Goal: Task Accomplishment & Management: Manage account settings

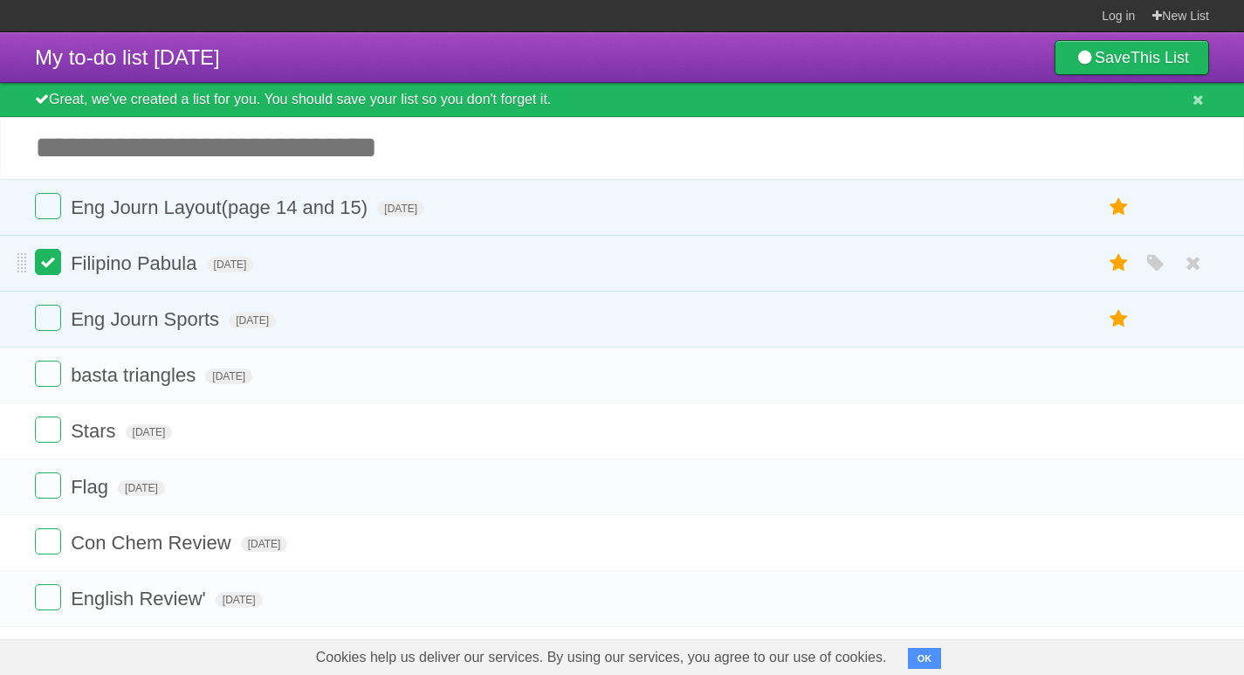
scroll to position [125, 0]
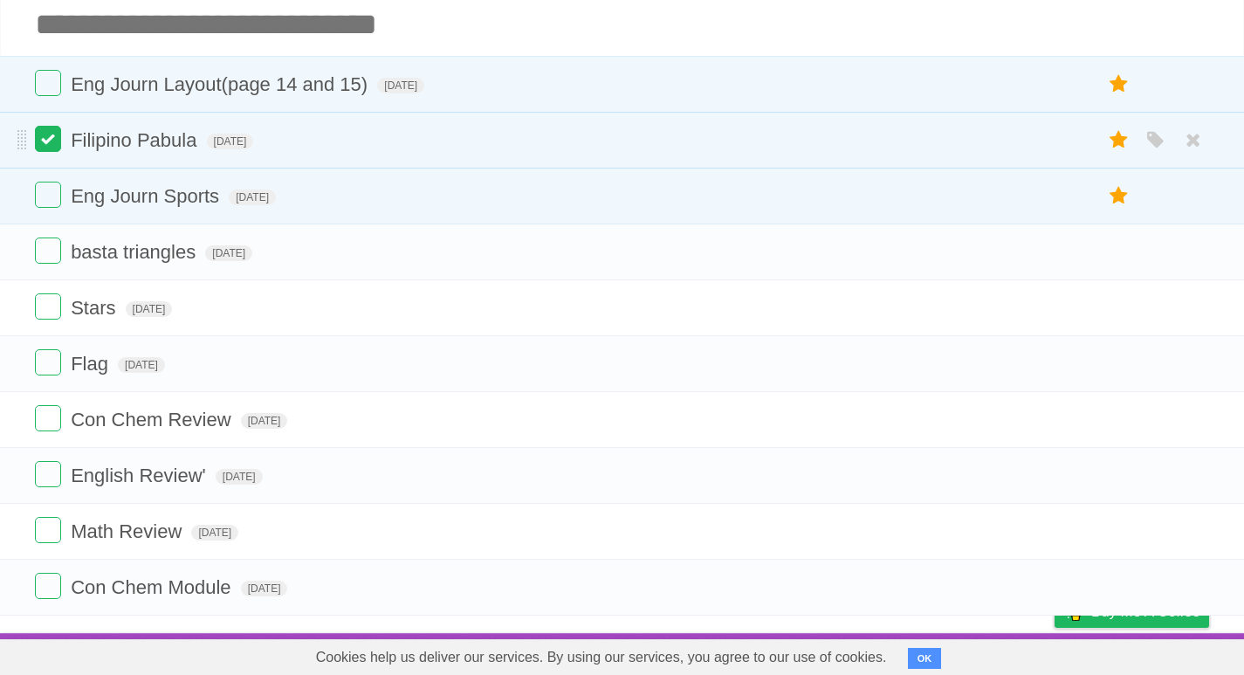
click at [51, 142] on label at bounding box center [48, 139] width 26 height 26
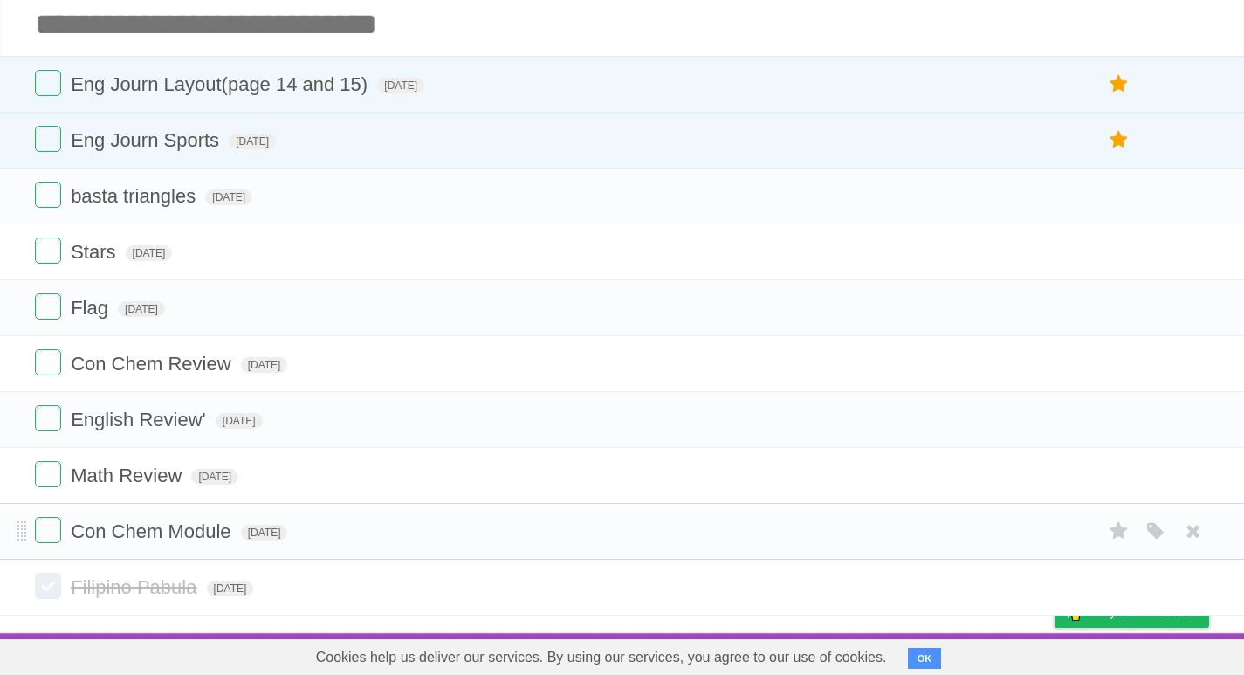
click at [59, 543] on form "Con Chem Module Thu Oct 02 2025 White Red Blue Green Purple Orange" at bounding box center [622, 531] width 1175 height 29
click at [56, 536] on label at bounding box center [48, 530] width 26 height 26
click at [132, 201] on span "basta triangles" at bounding box center [135, 196] width 129 height 22
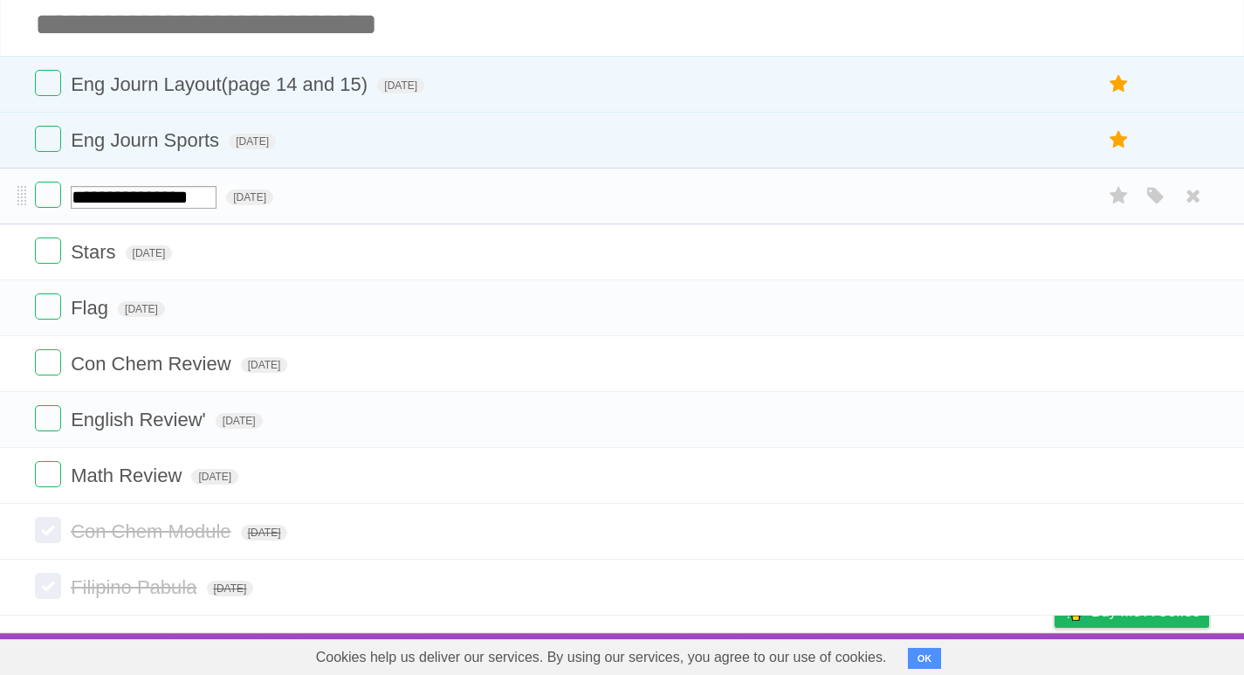
type input "**********"
click at [1153, 360] on icon "button" at bounding box center [1156, 364] width 24 height 23
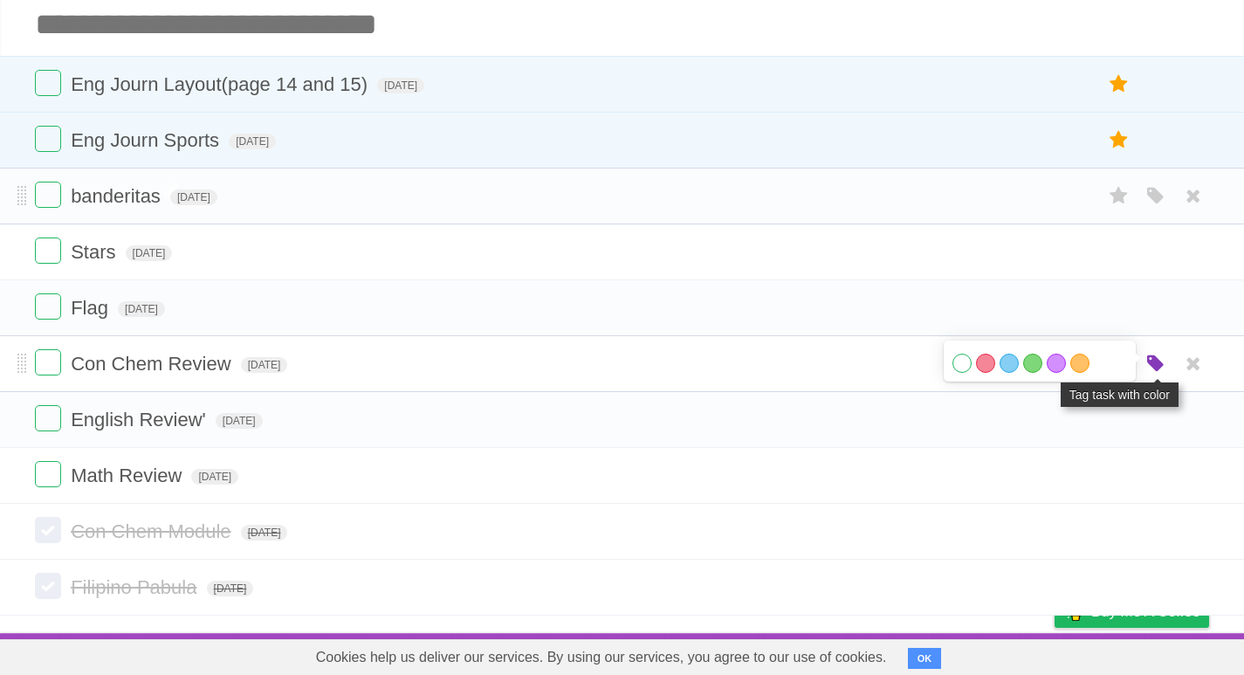
click at [1153, 360] on icon "button" at bounding box center [1156, 364] width 24 height 23
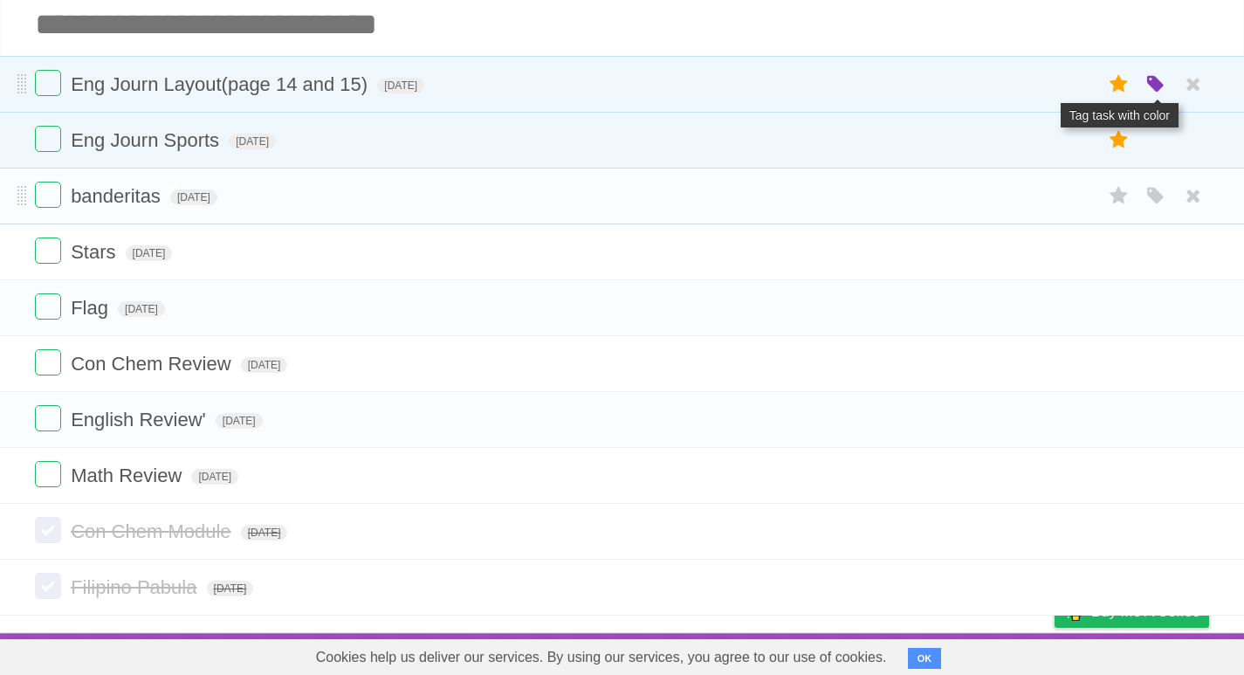
click at [1166, 78] on icon "button" at bounding box center [1156, 84] width 24 height 23
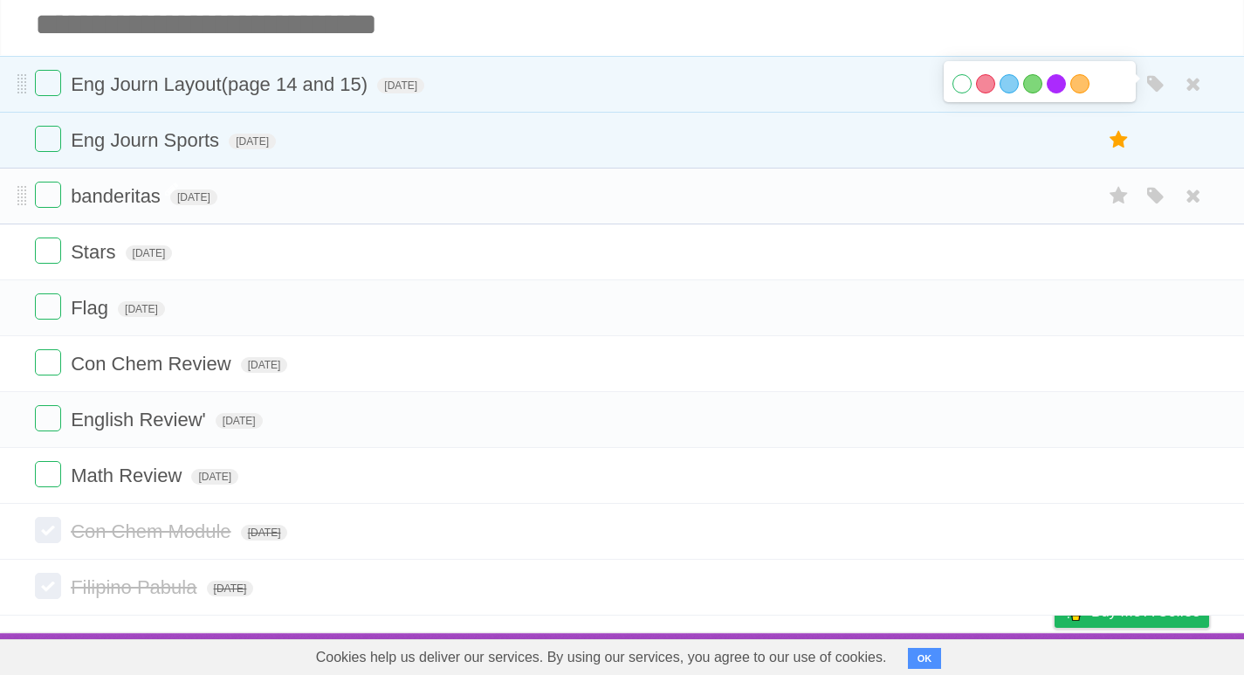
click at [1051, 79] on label "Purple" at bounding box center [1056, 83] width 19 height 19
click at [1155, 147] on icon "button" at bounding box center [1156, 140] width 24 height 23
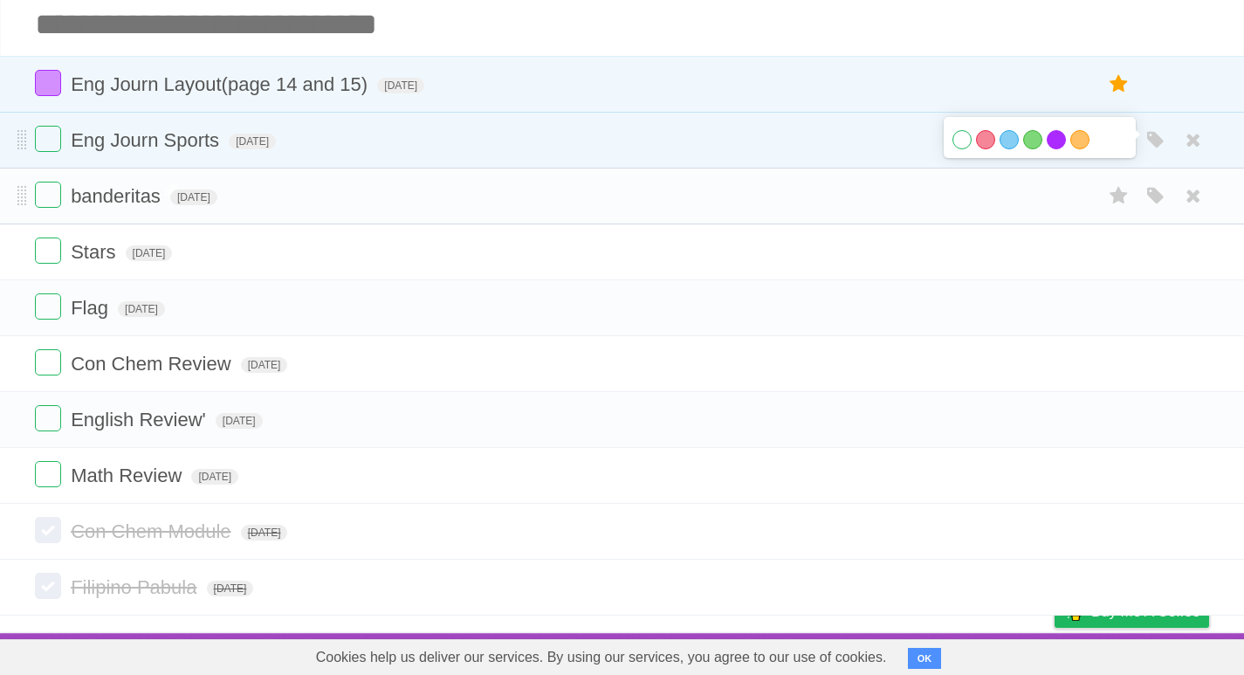
click at [1051, 144] on label "Purple" at bounding box center [1056, 139] width 19 height 19
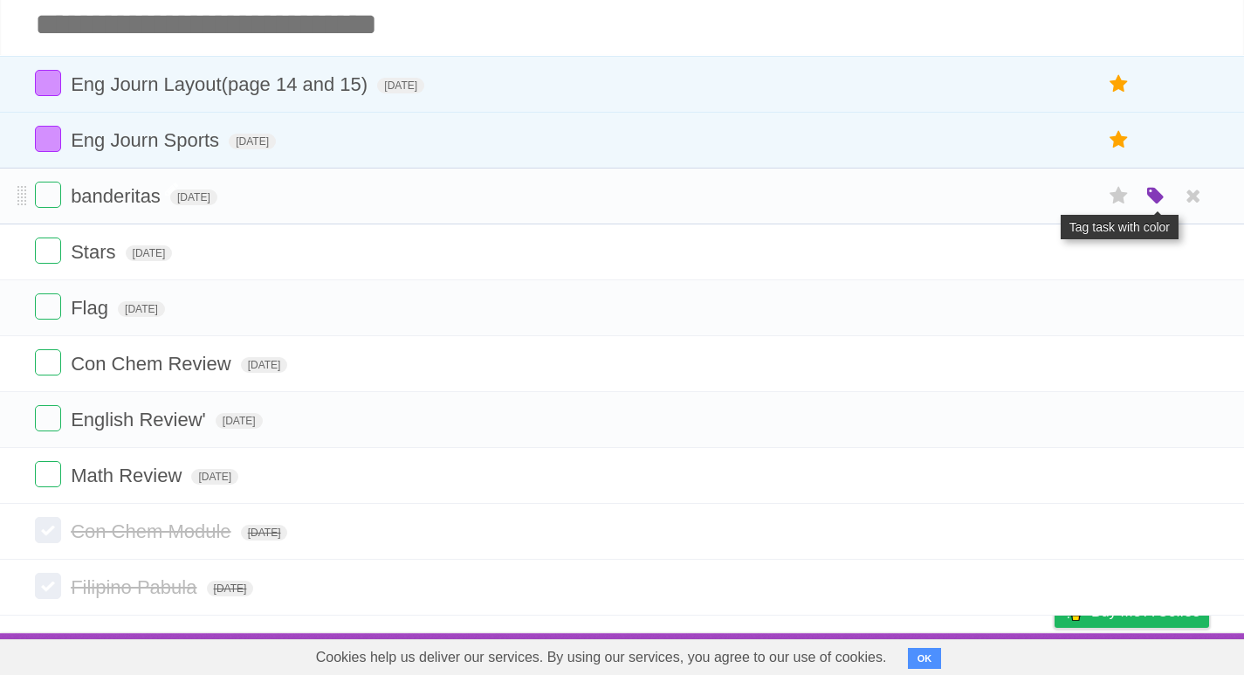
click at [1150, 202] on icon "button" at bounding box center [1156, 196] width 24 height 23
click at [1080, 198] on label "Orange" at bounding box center [1080, 195] width 19 height 19
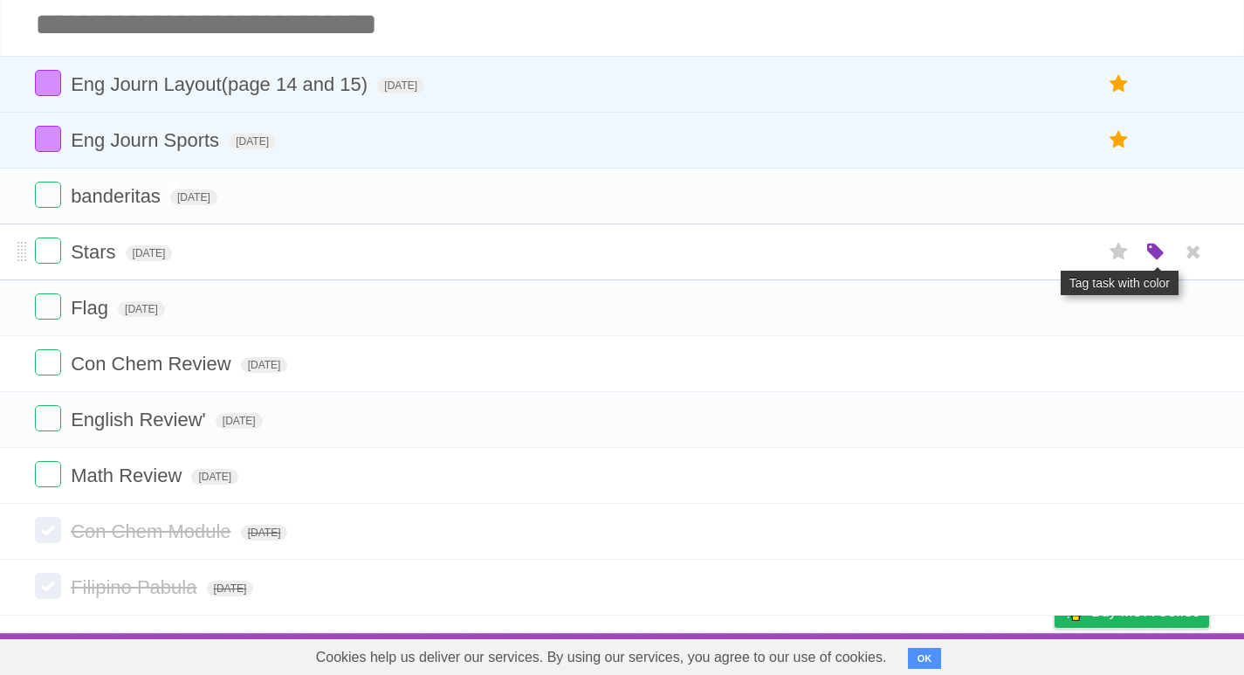
click at [1161, 249] on icon "button" at bounding box center [1156, 252] width 24 height 23
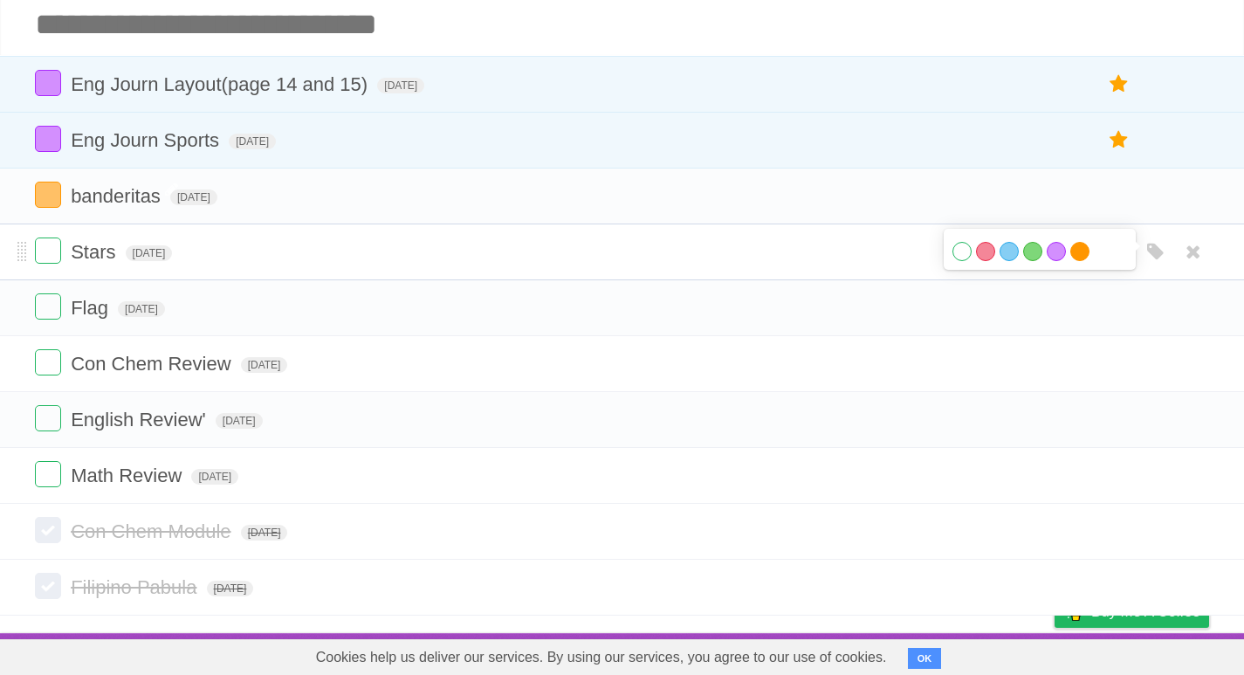
click at [1087, 253] on label "Orange" at bounding box center [1080, 251] width 19 height 19
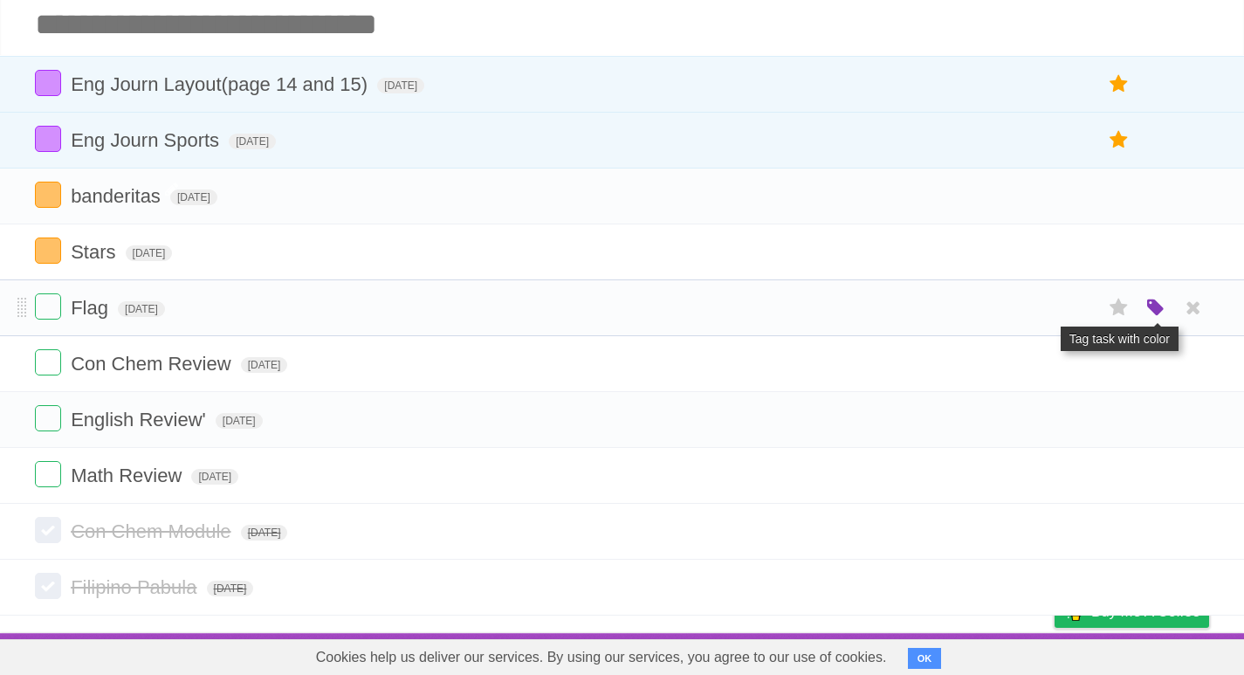
click at [1153, 304] on icon "button" at bounding box center [1156, 308] width 24 height 23
click at [1085, 304] on label "Orange" at bounding box center [1080, 307] width 19 height 19
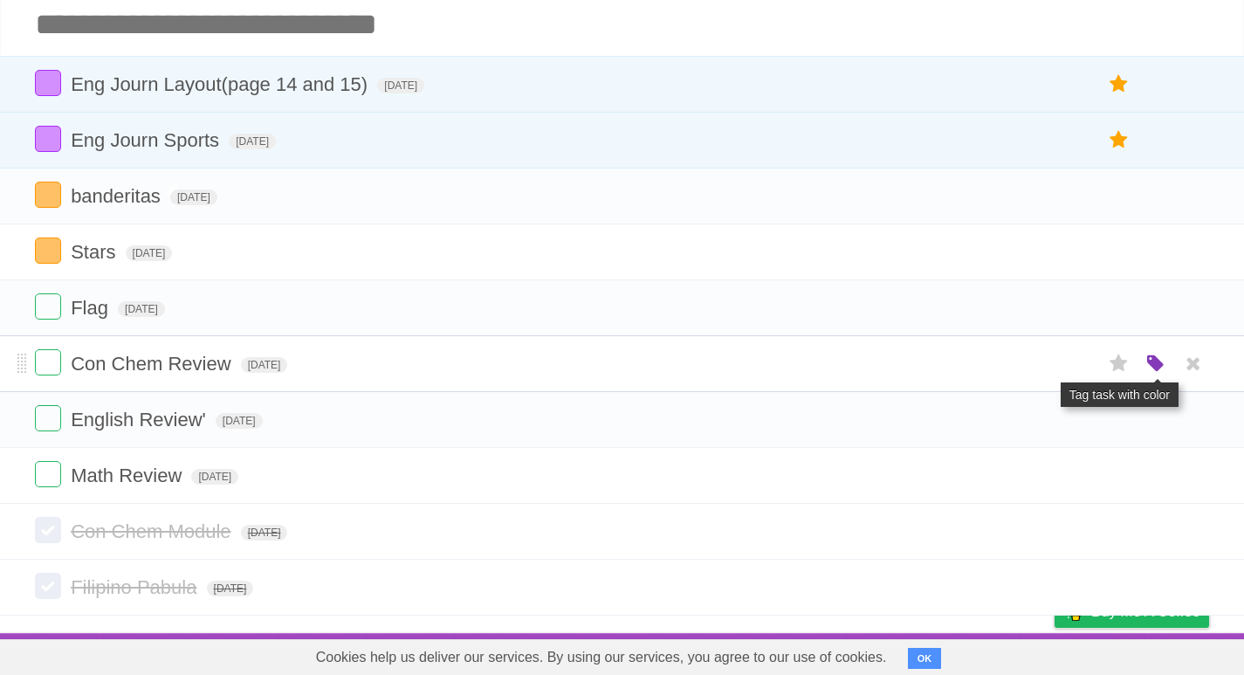
click at [1158, 372] on icon "button" at bounding box center [1156, 364] width 24 height 23
click at [1014, 367] on label "Blue" at bounding box center [1009, 363] width 19 height 19
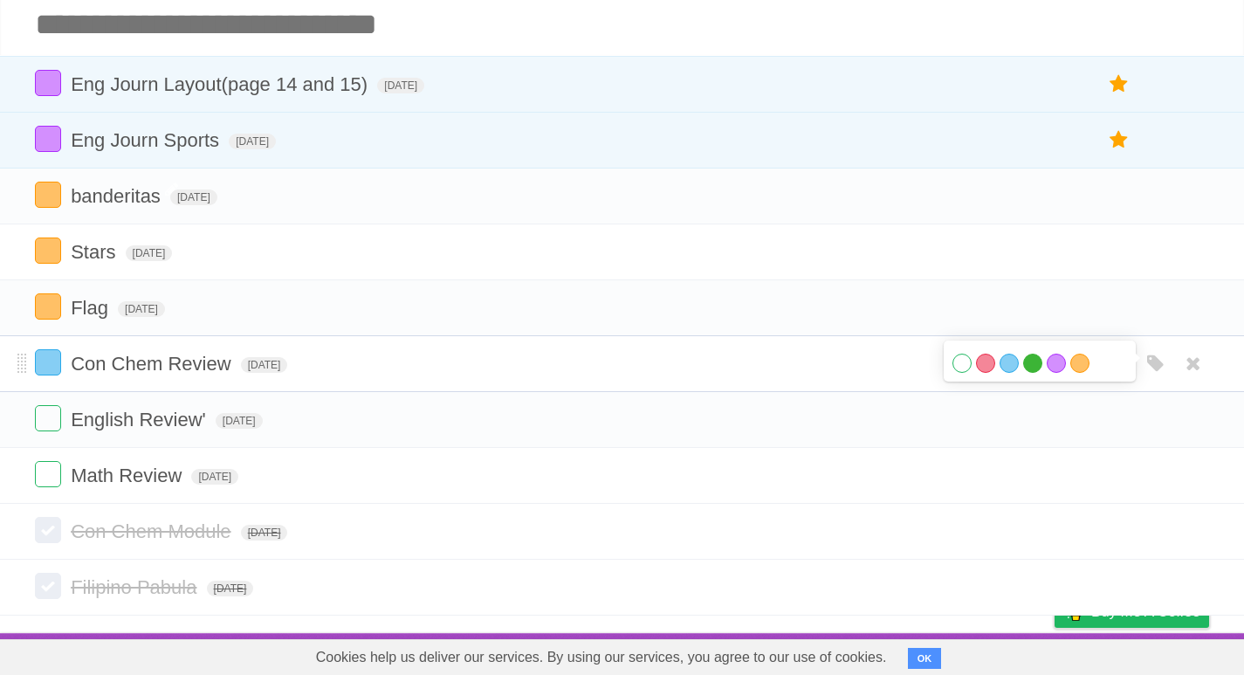
click at [1029, 360] on label "Green" at bounding box center [1032, 363] width 19 height 19
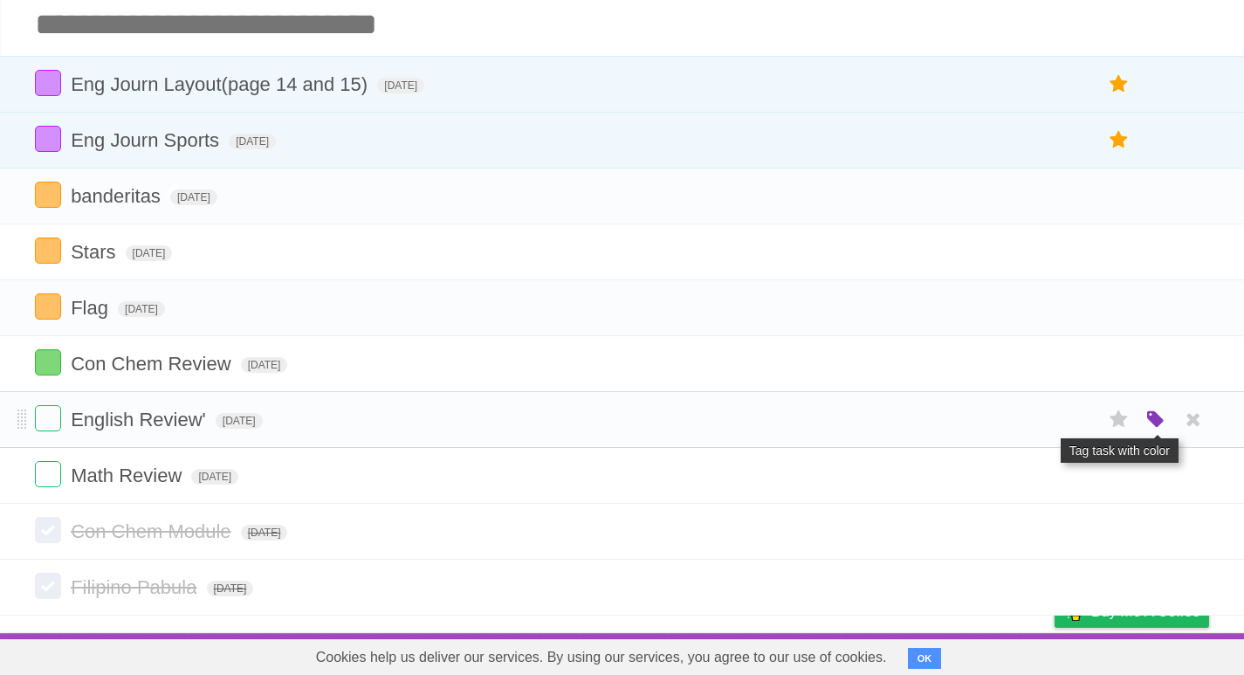
click at [1159, 420] on icon "button" at bounding box center [1156, 420] width 24 height 23
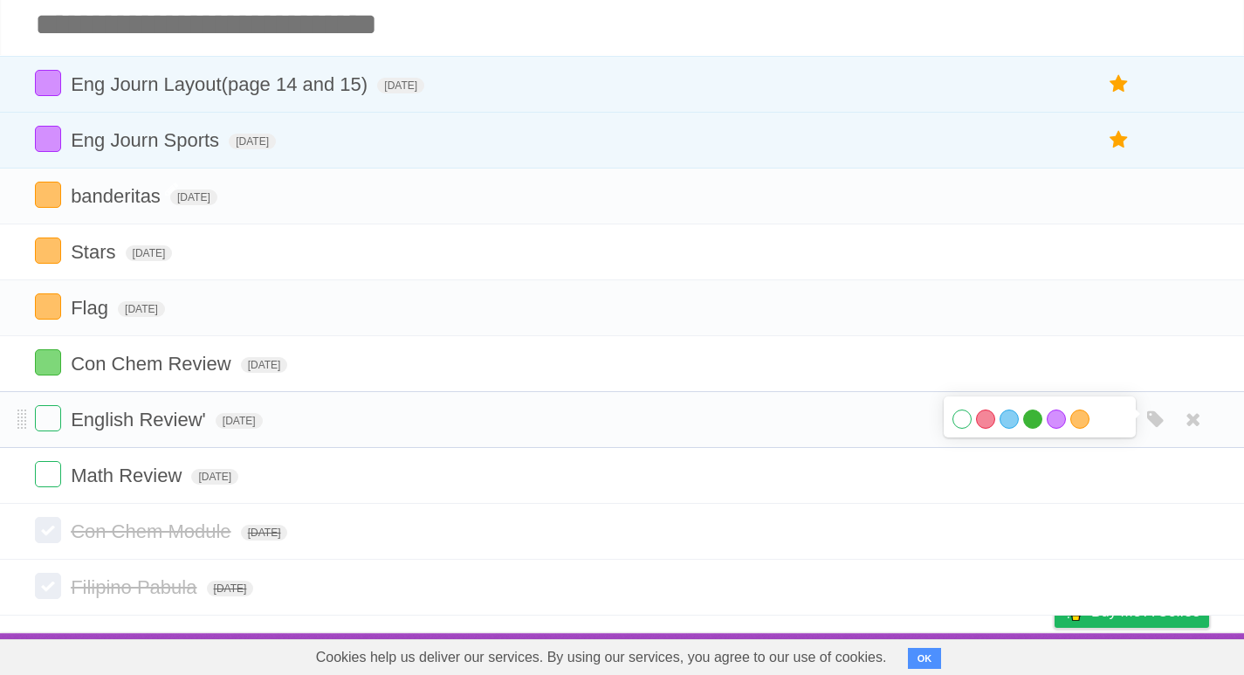
click at [1041, 415] on label "Green" at bounding box center [1032, 419] width 19 height 19
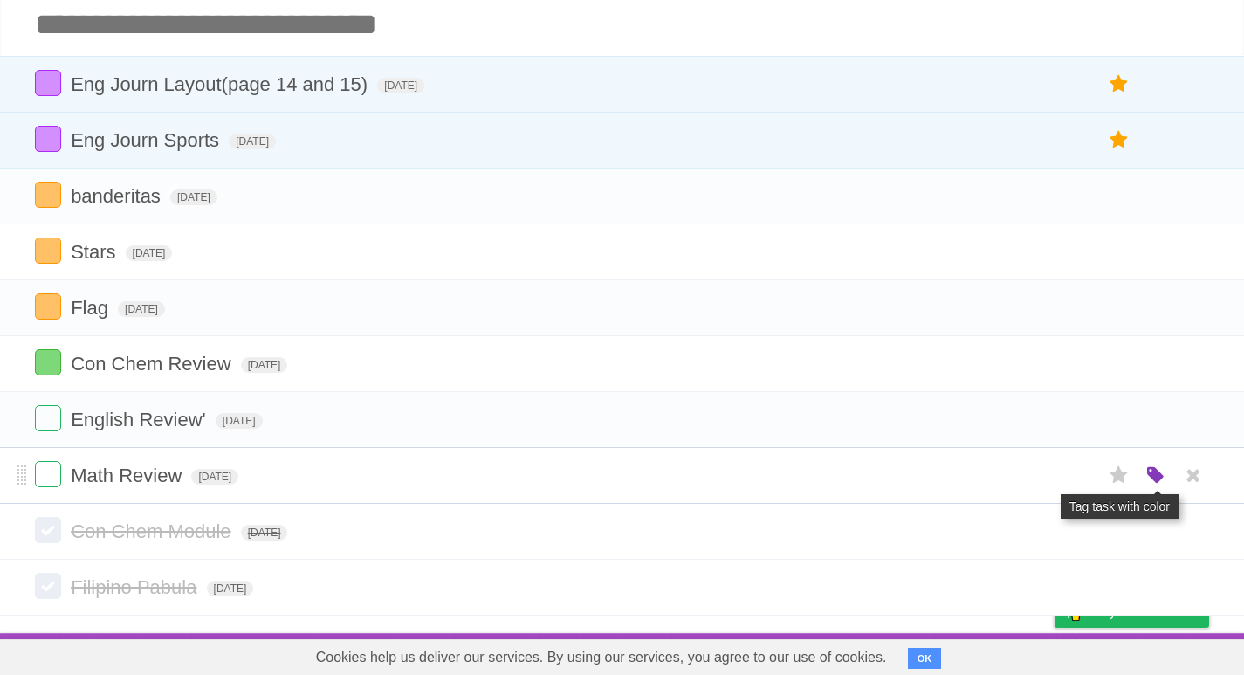
click at [1161, 481] on icon "button" at bounding box center [1156, 476] width 24 height 23
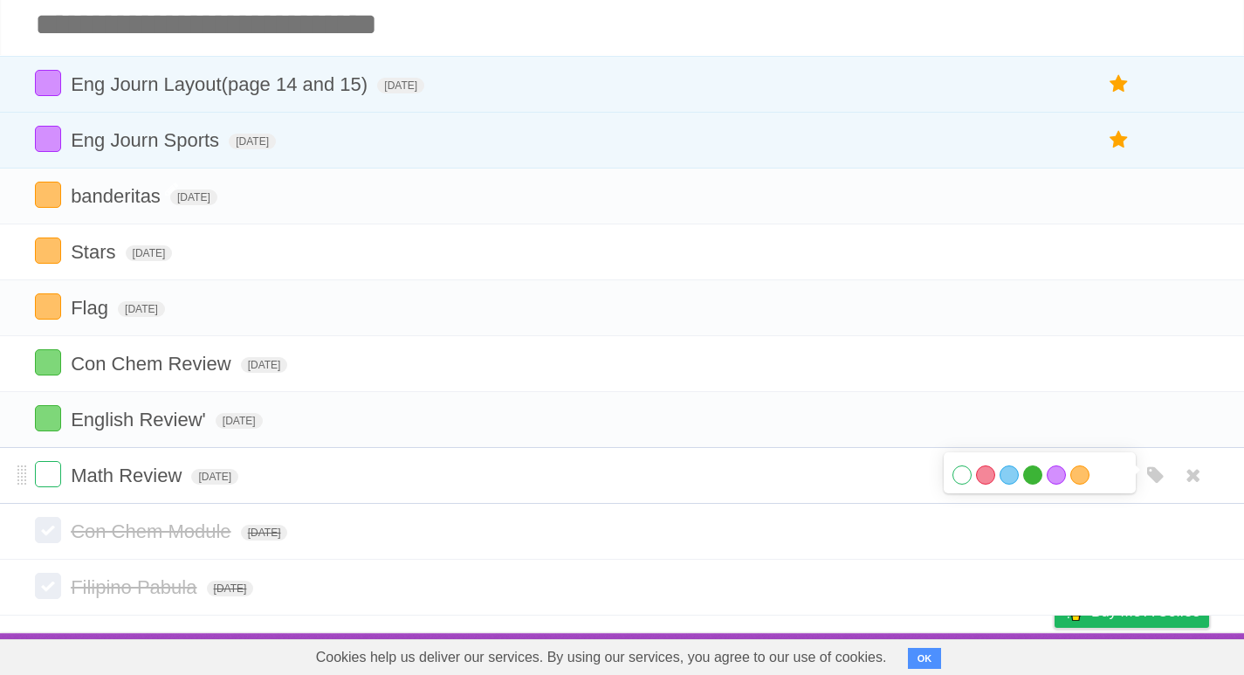
click at [1034, 475] on label "Green" at bounding box center [1032, 474] width 19 height 19
click at [33, 538] on li "Con Chem Module Thu Oct 02 2025 White Red Blue Green Purple Orange" at bounding box center [622, 532] width 1244 height 56
click at [48, 534] on label at bounding box center [48, 530] width 26 height 26
click at [48, 583] on label at bounding box center [48, 586] width 26 height 26
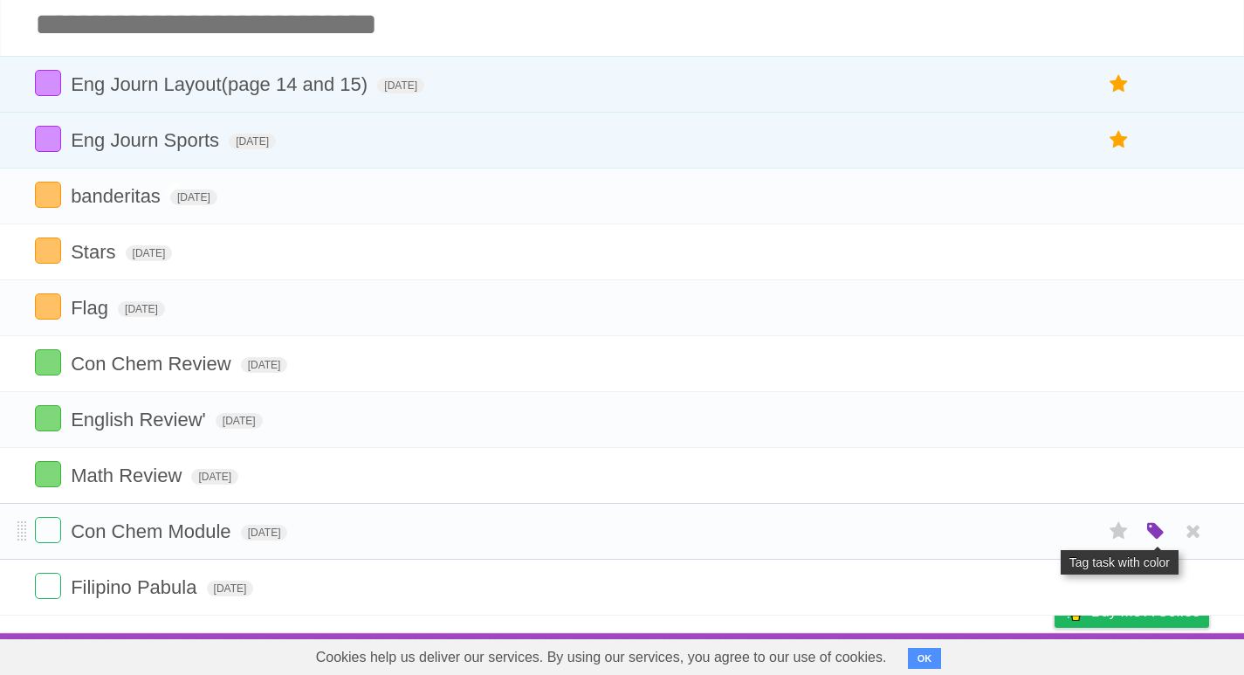
click at [1149, 529] on icon "button" at bounding box center [1156, 531] width 24 height 23
click at [984, 534] on label "Red" at bounding box center [985, 530] width 19 height 19
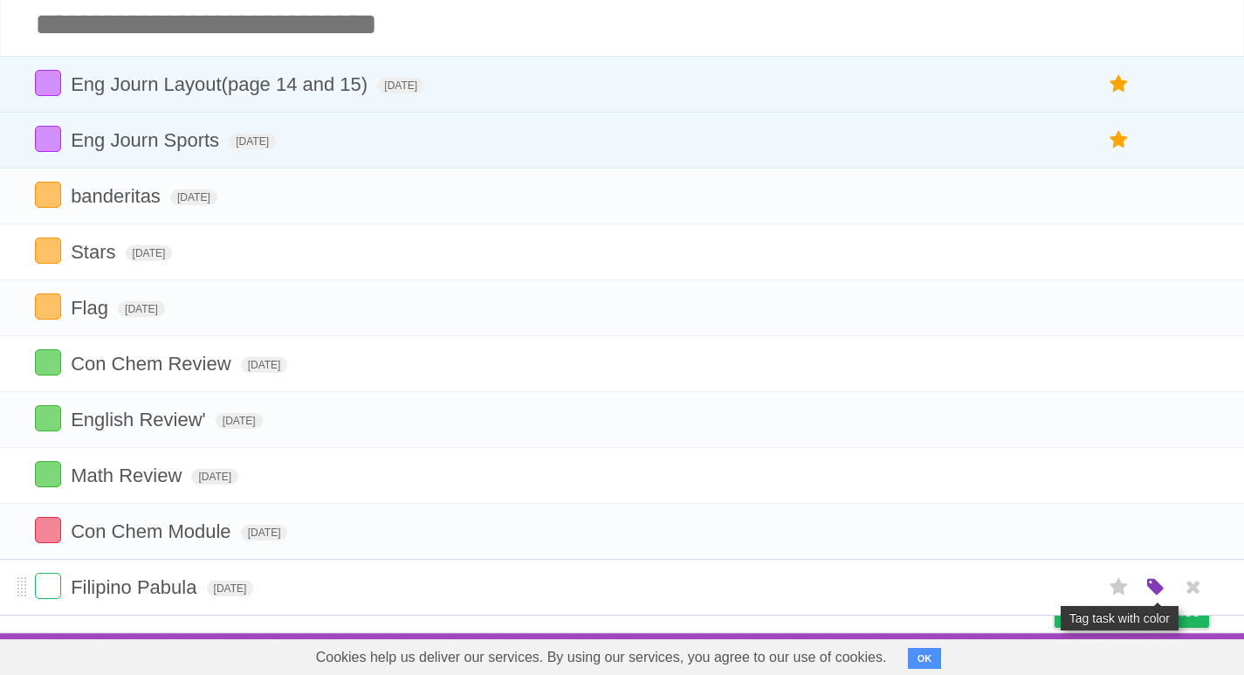
click at [1149, 583] on icon "button" at bounding box center [1156, 587] width 24 height 23
click at [989, 582] on label "Red" at bounding box center [985, 586] width 19 height 19
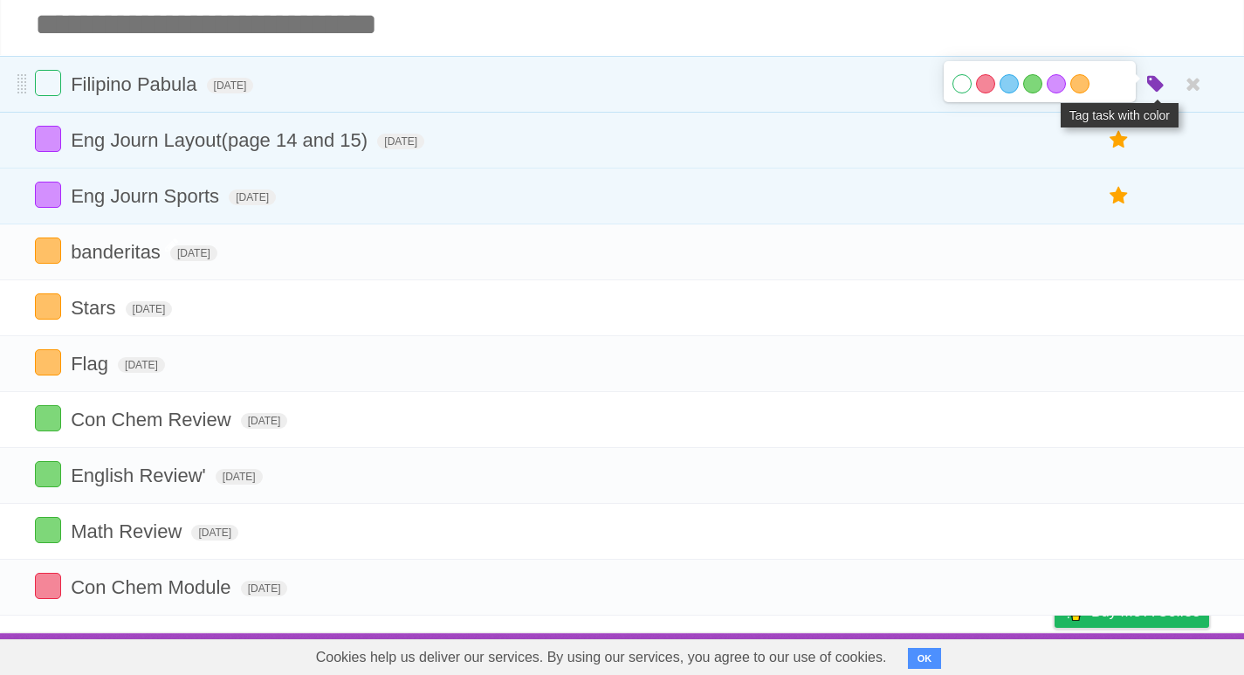
click at [1159, 78] on icon "button" at bounding box center [1156, 84] width 24 height 23
click at [1149, 86] on icon "button" at bounding box center [1156, 84] width 24 height 23
click at [985, 81] on label "Red" at bounding box center [985, 83] width 19 height 19
click at [34, 92] on li "Filipino Pabula Thu Oct 02 2025 White Red Blue Green Purple Orange" at bounding box center [622, 84] width 1244 height 57
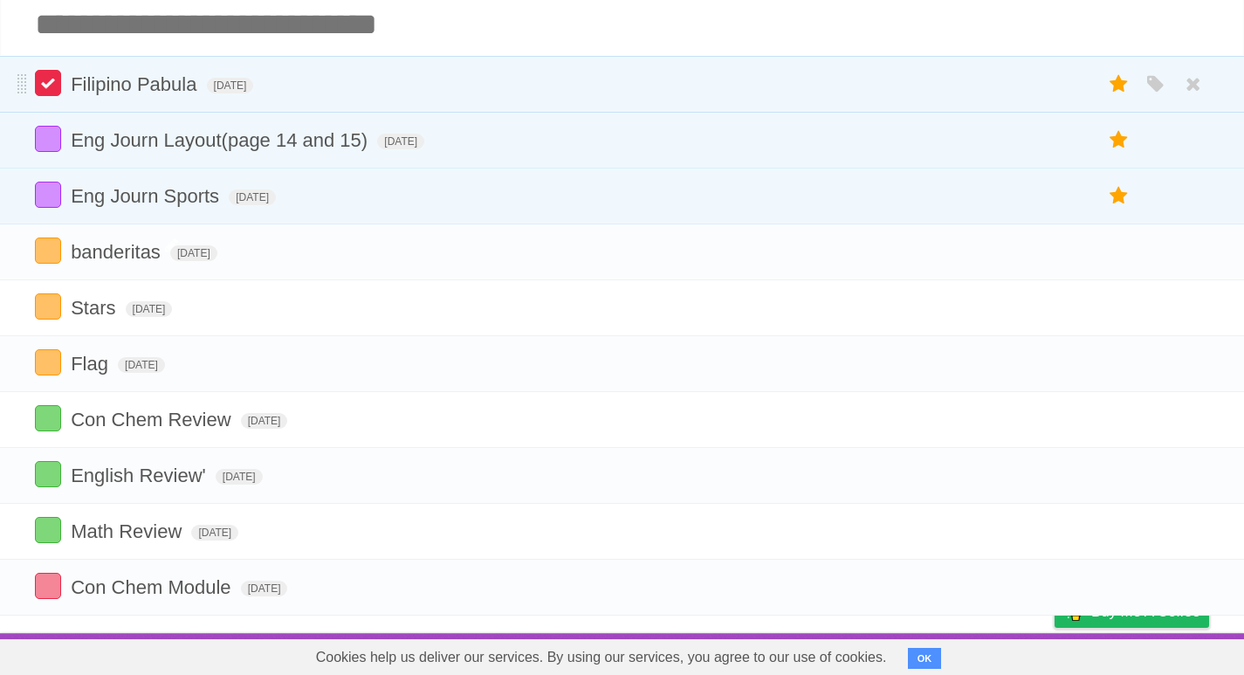
click at [57, 82] on label at bounding box center [48, 83] width 26 height 26
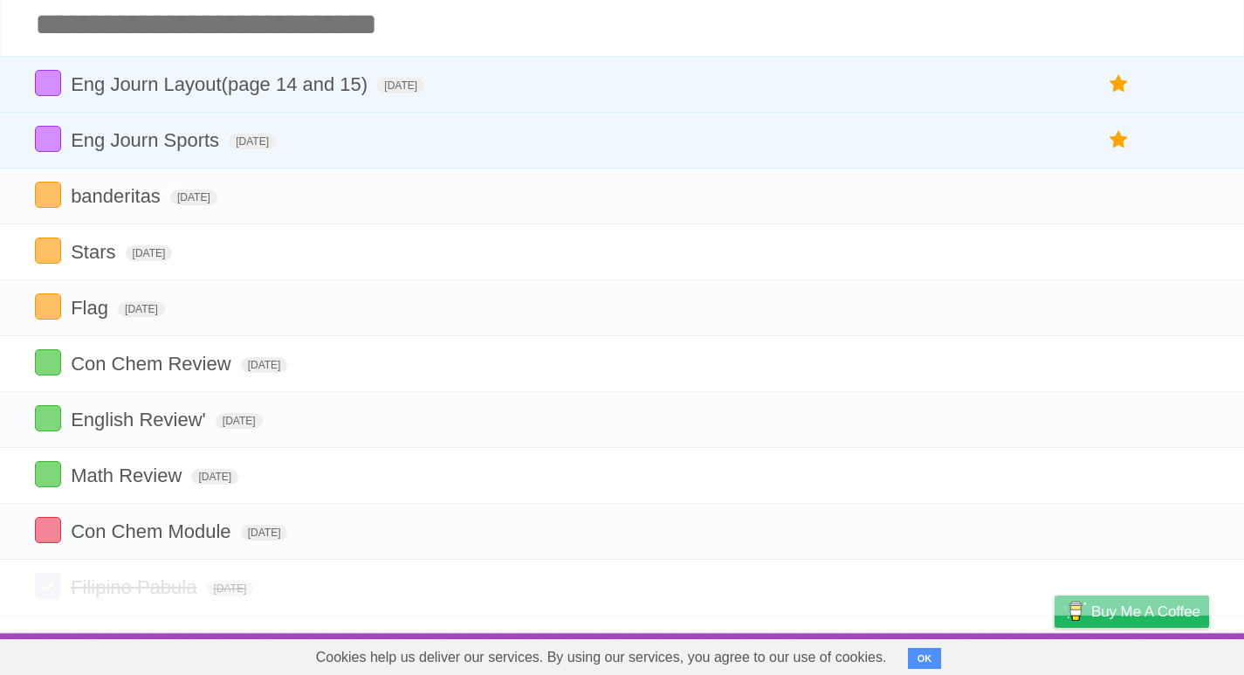
click at [54, 582] on label at bounding box center [48, 586] width 26 height 26
click at [50, 537] on label at bounding box center [48, 530] width 26 height 26
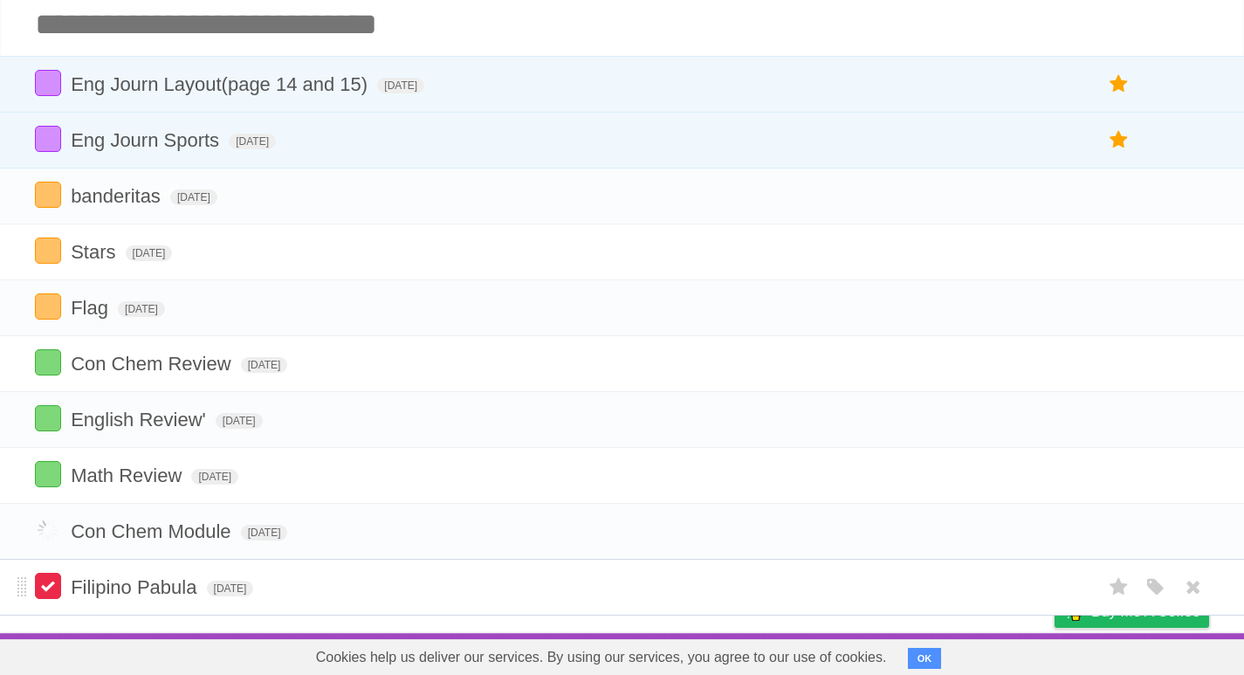
click at [47, 579] on label at bounding box center [48, 586] width 26 height 26
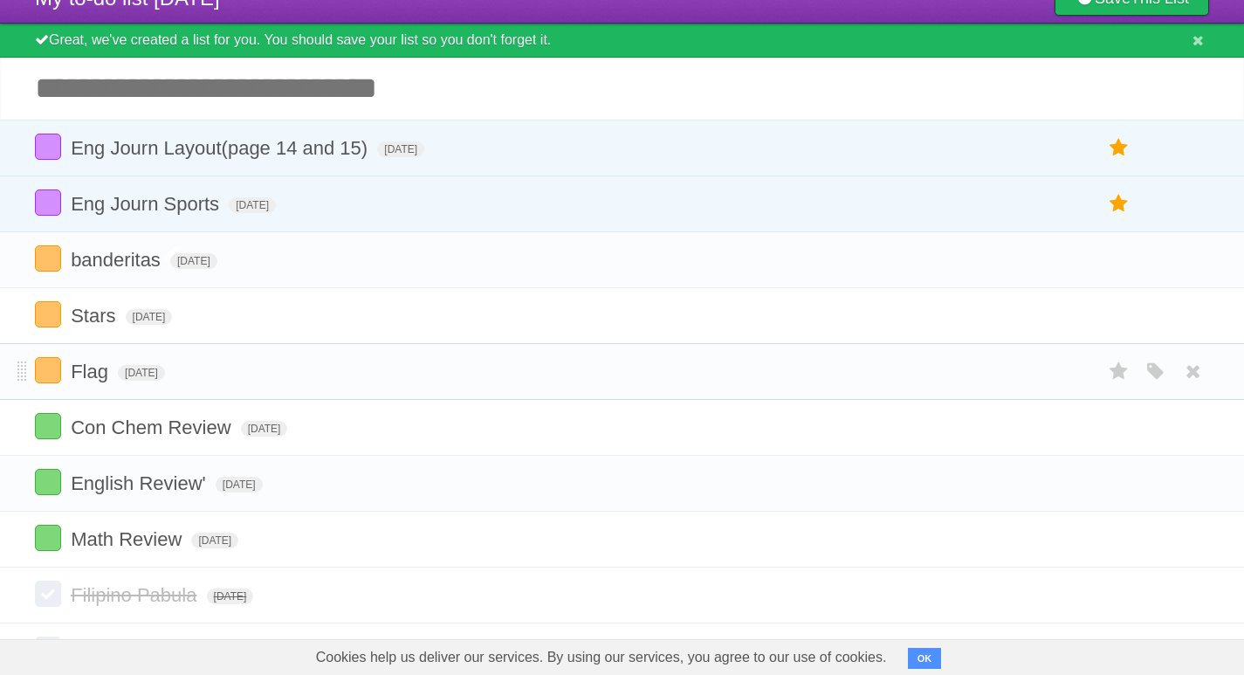
scroll to position [0, 0]
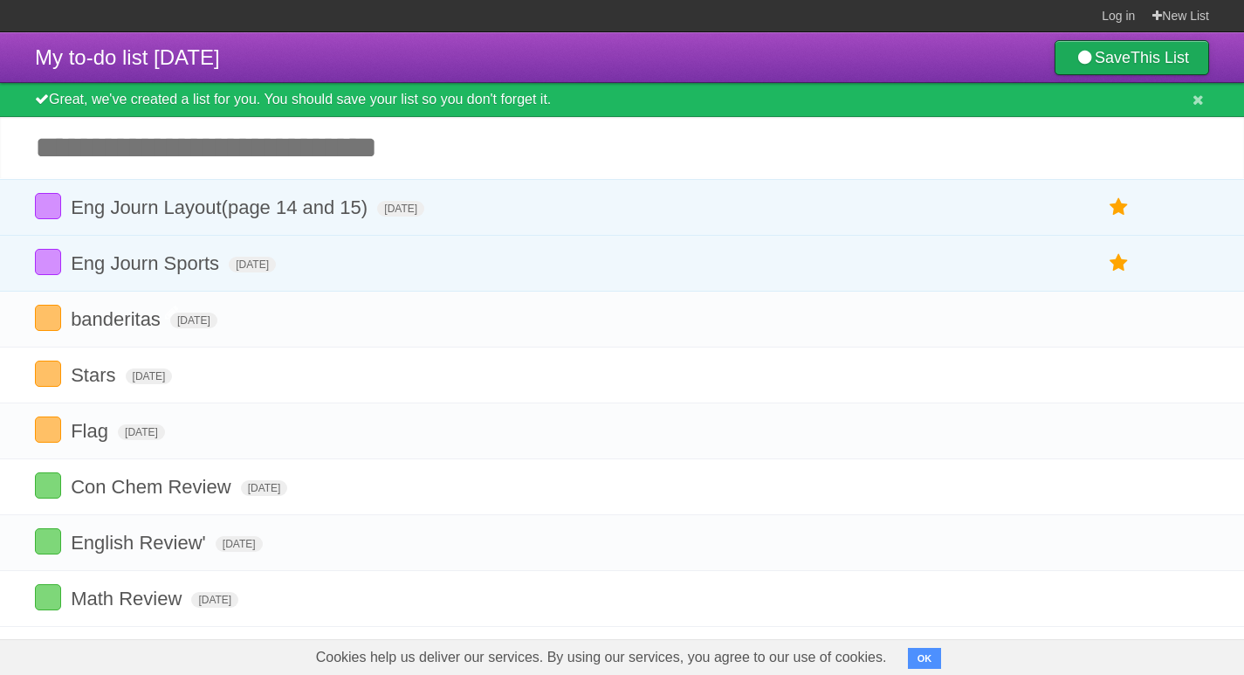
click at [1155, 50] on b "This List" at bounding box center [1160, 57] width 59 height 17
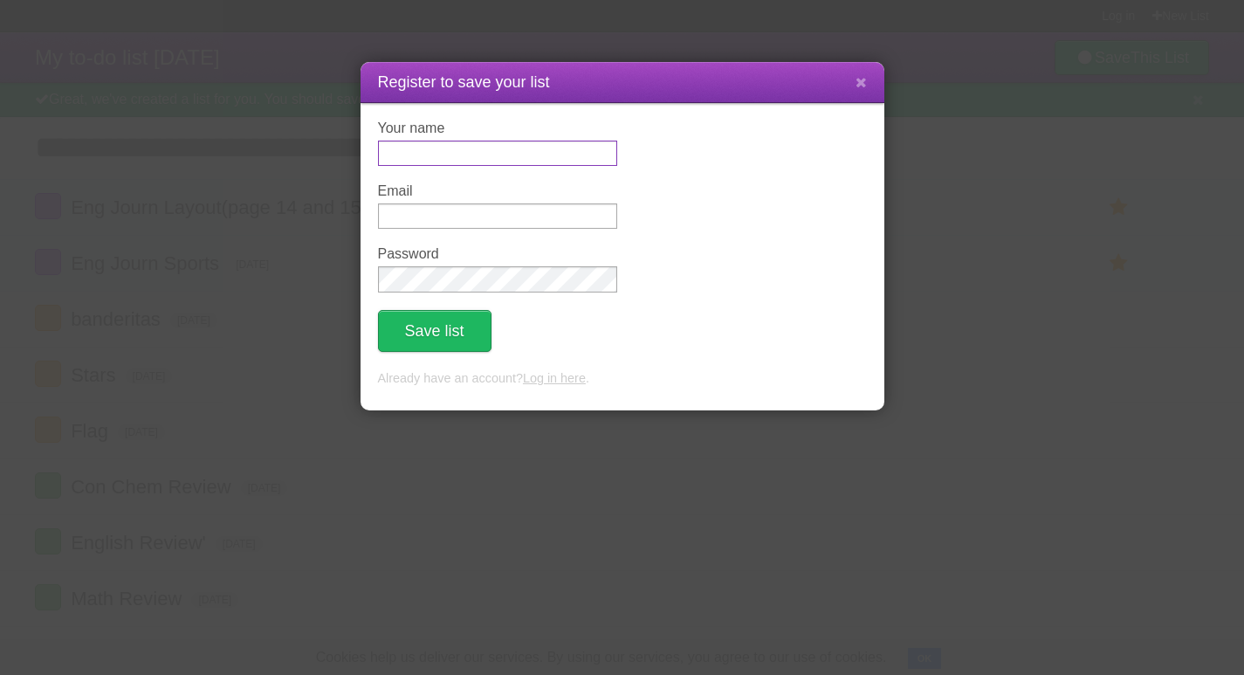
click at [444, 159] on input "Your name" at bounding box center [497, 153] width 239 height 25
type input "****"
click at [499, 210] on input "Email" at bounding box center [497, 215] width 239 height 25
click at [545, 224] on input "**********" at bounding box center [497, 215] width 239 height 25
type input "*"
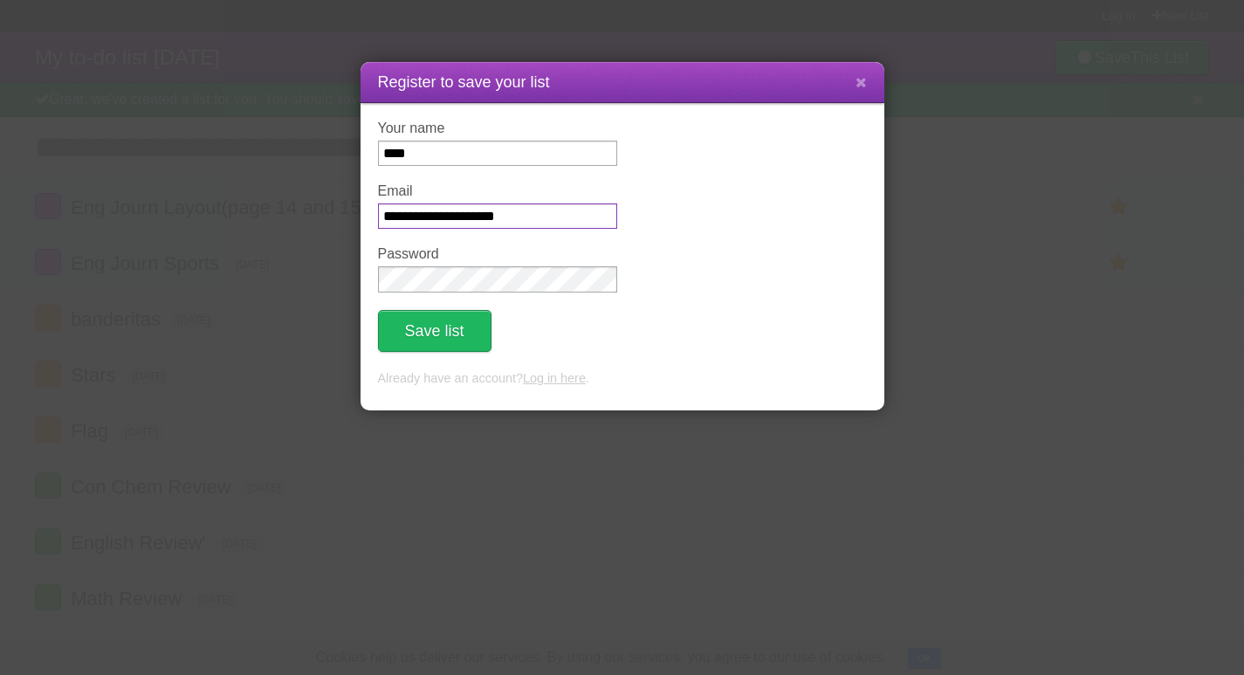
type input "**********"
click at [425, 336] on button "Save list" at bounding box center [435, 331] width 114 height 42
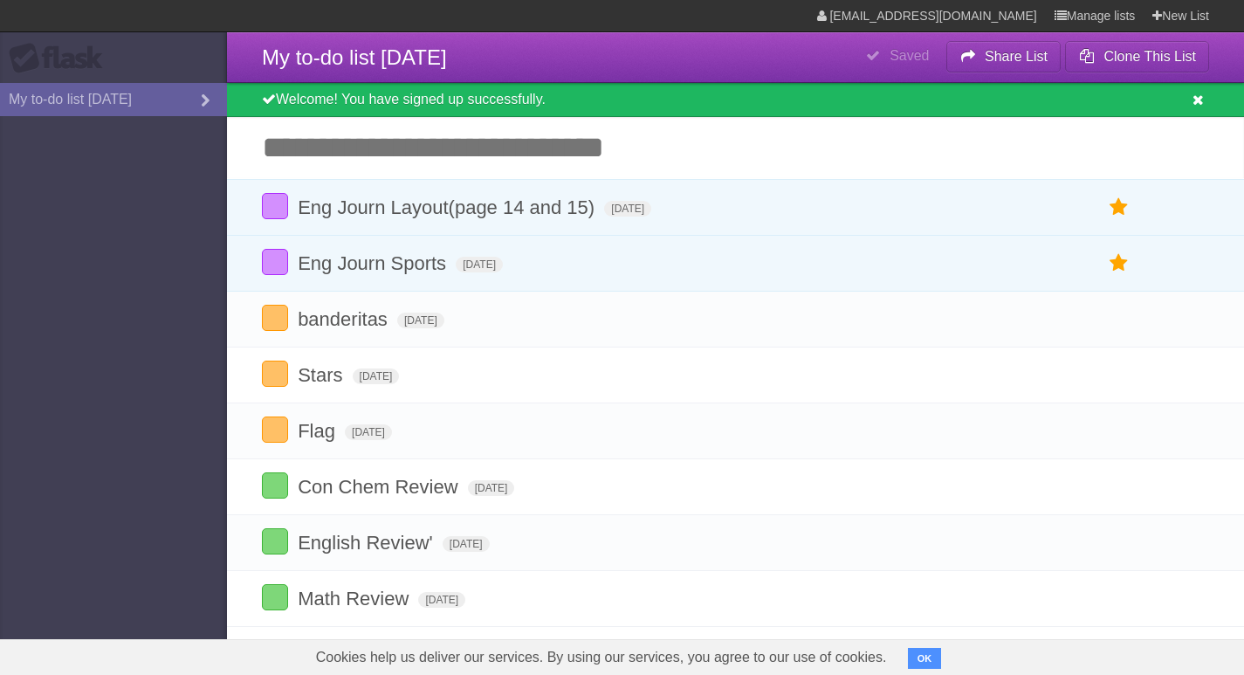
click at [1194, 100] on icon at bounding box center [1198, 100] width 11 height 15
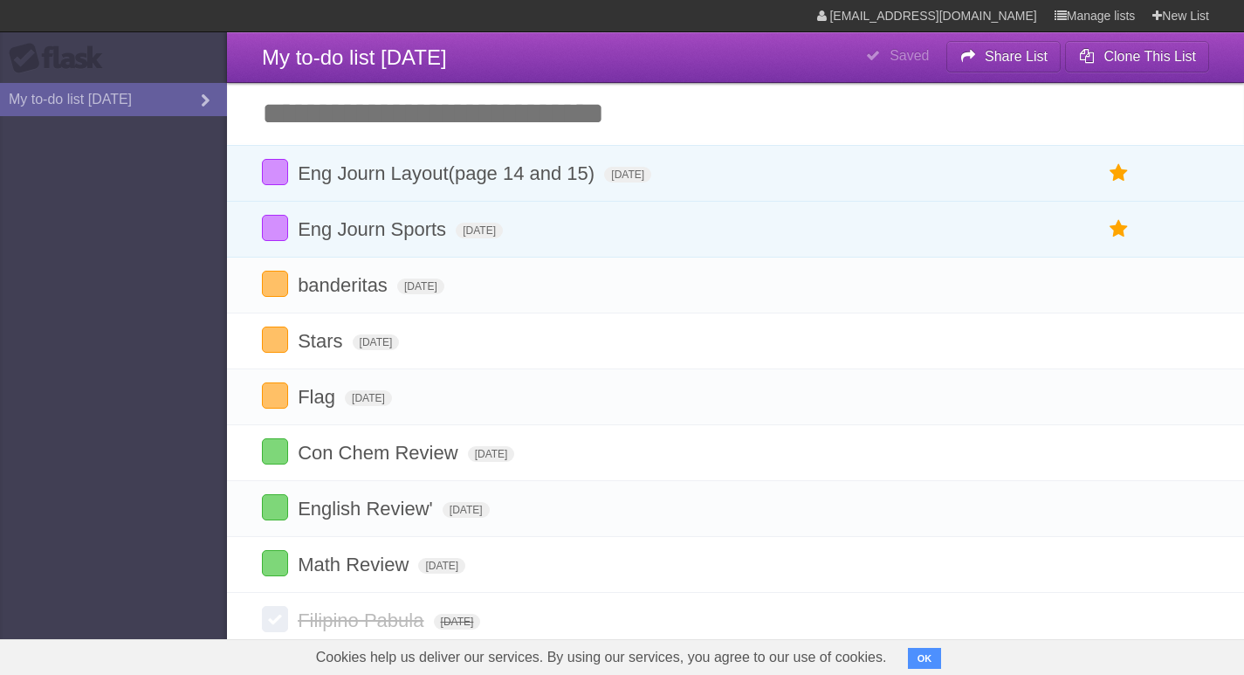
click at [386, 107] on input "Add another task" at bounding box center [735, 113] width 1017 height 61
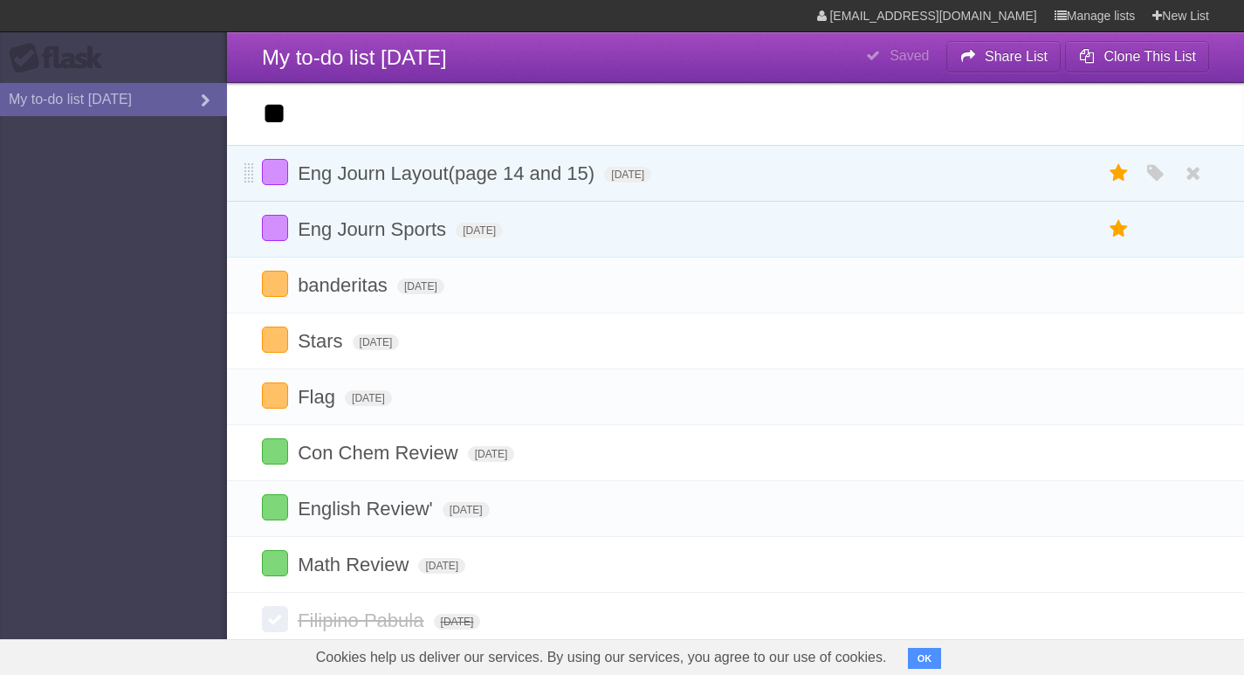
type input "*"
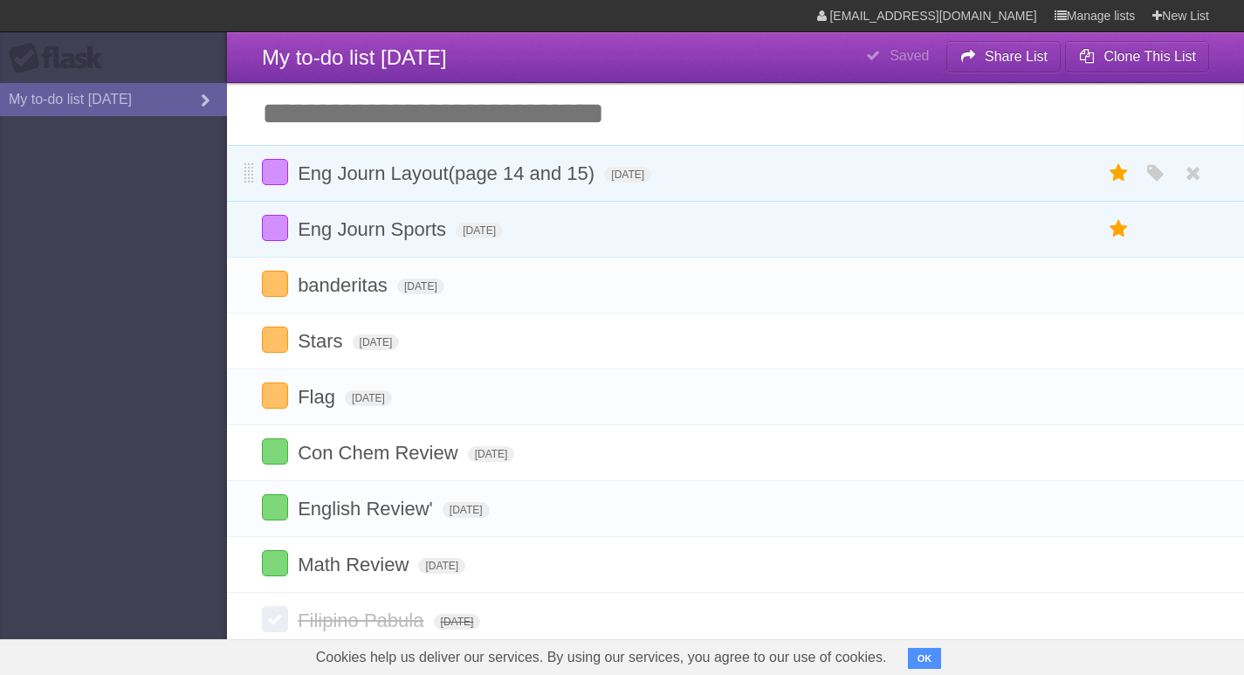
type input "*"
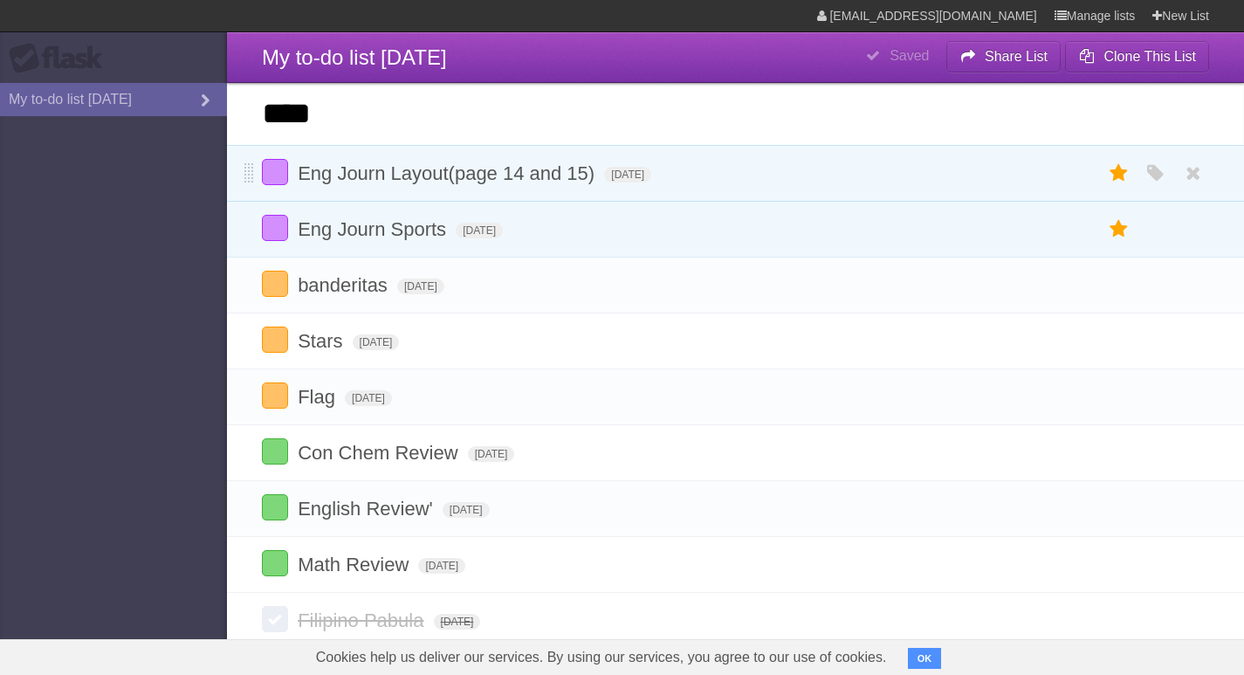
type input "****"
click input "*********" at bounding box center [0, 0] width 0 height 0
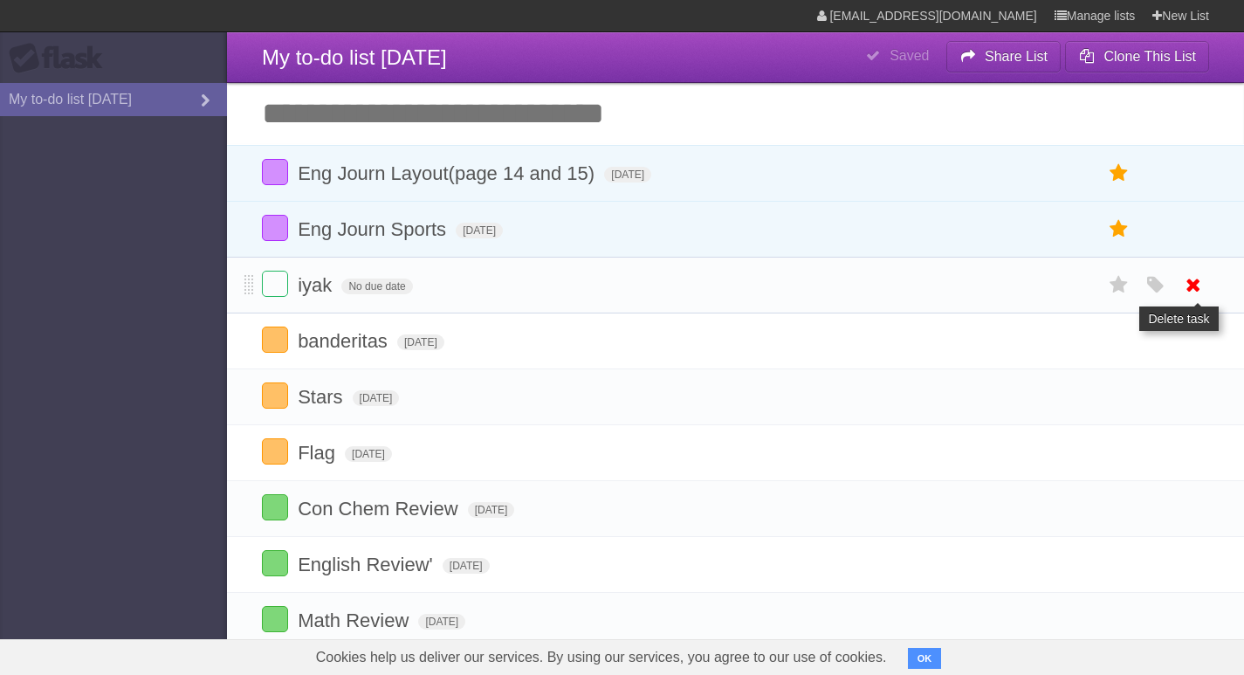
click at [1193, 288] on icon at bounding box center [1194, 285] width 24 height 29
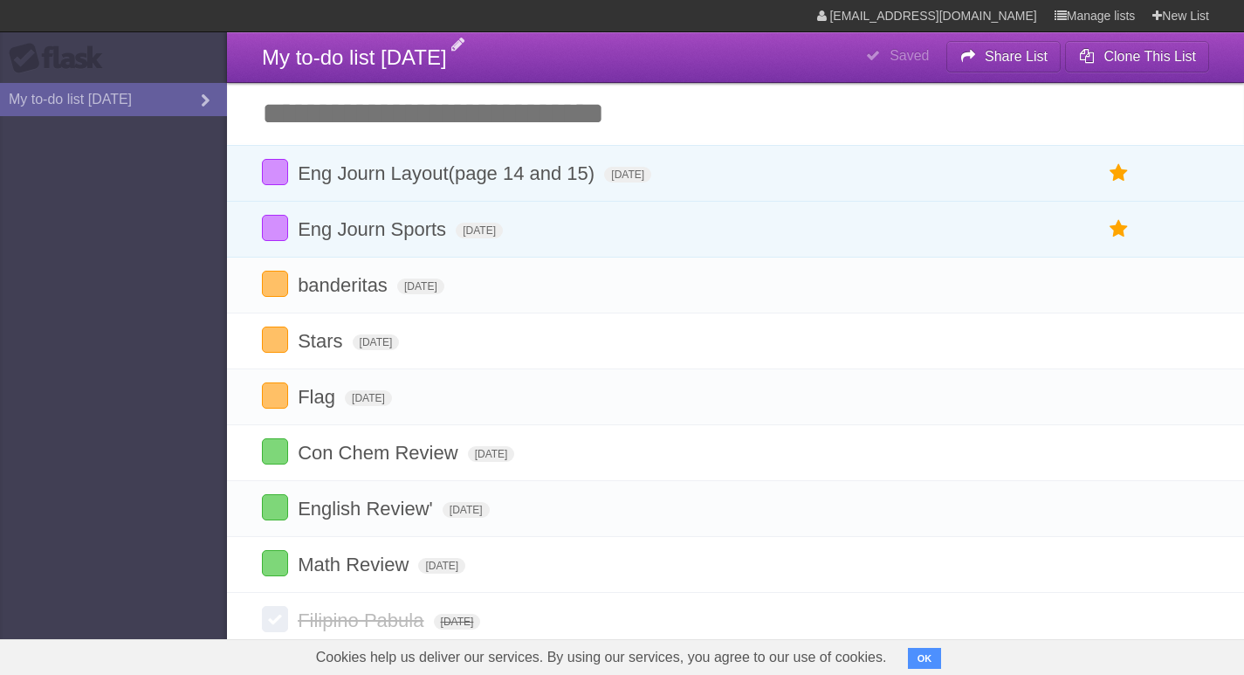
click at [447, 48] on span "My to-do list [DATE]" at bounding box center [354, 57] width 185 height 24
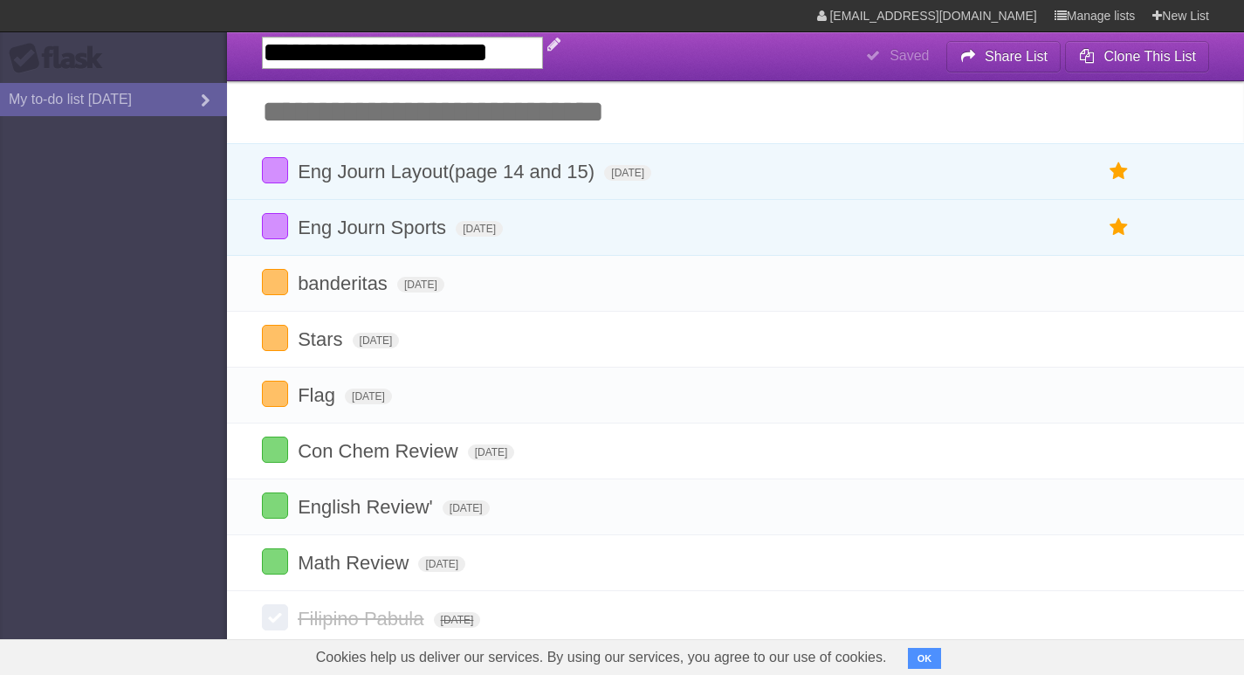
type input "**********"
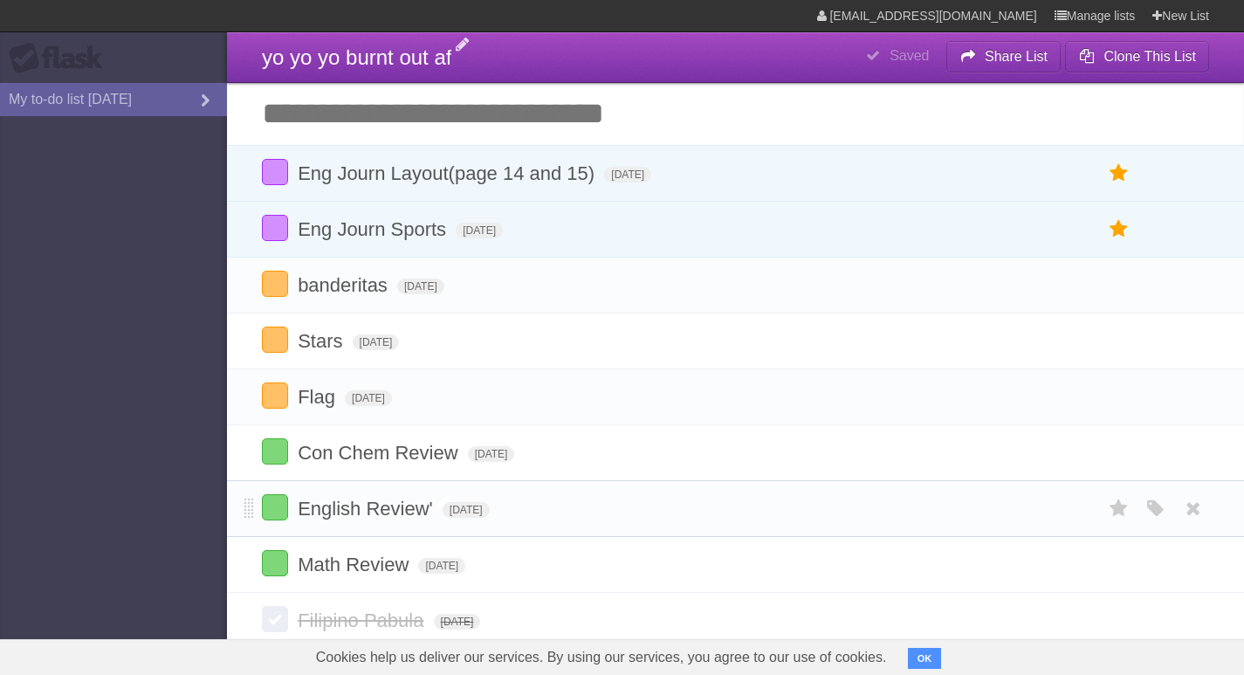
click at [312, 514] on span "English Review'" at bounding box center [368, 509] width 140 height 22
click at [444, 504] on input "**********" at bounding box center [371, 510] width 146 height 23
click at [444, 521] on input "**********" at bounding box center [371, 510] width 146 height 23
type input "**********"
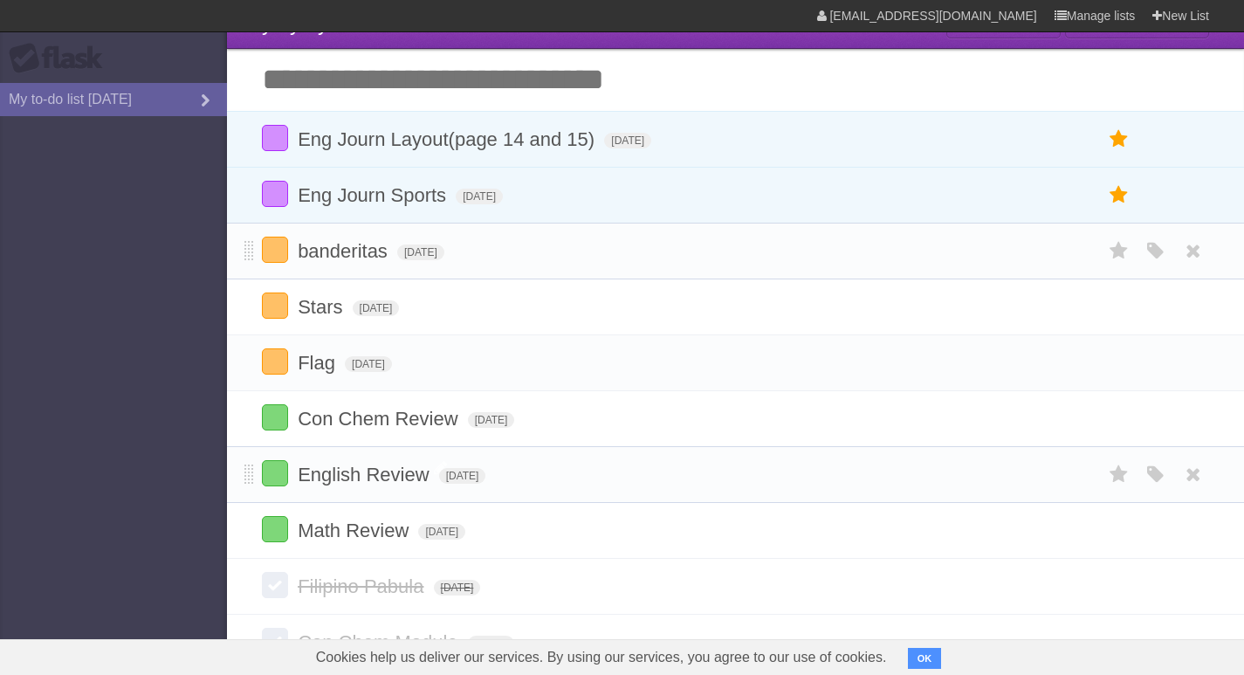
scroll to position [3, 0]
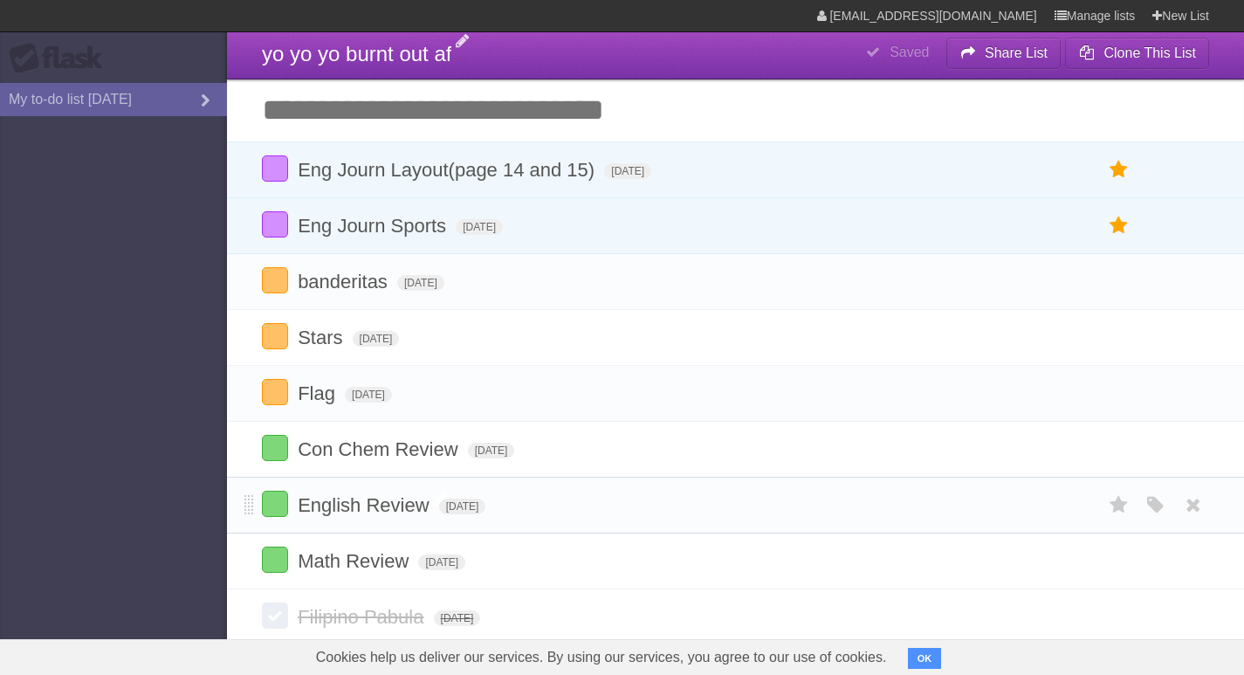
drag, startPoint x: 624, startPoint y: 187, endPoint x: 155, endPoint y: 290, distance: 479.3
click at [155, 290] on aside "Flask My to-do list [DATE]" at bounding box center [113, 337] width 227 height 675
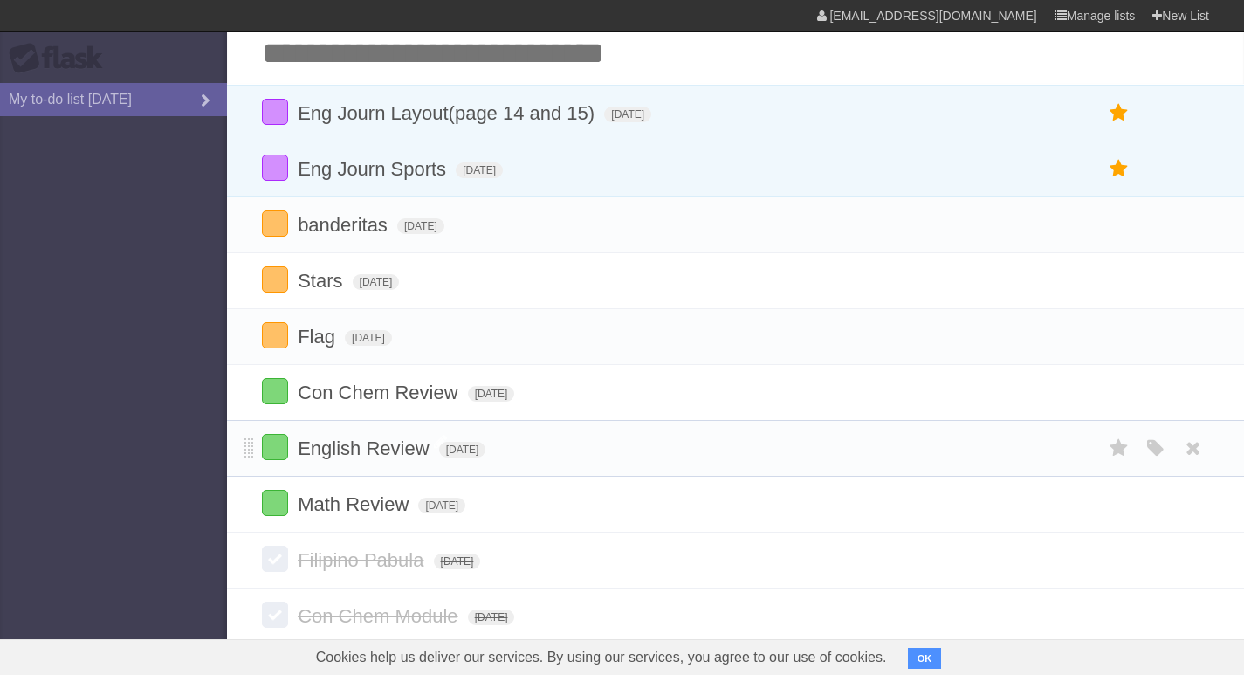
scroll to position [91, 0]
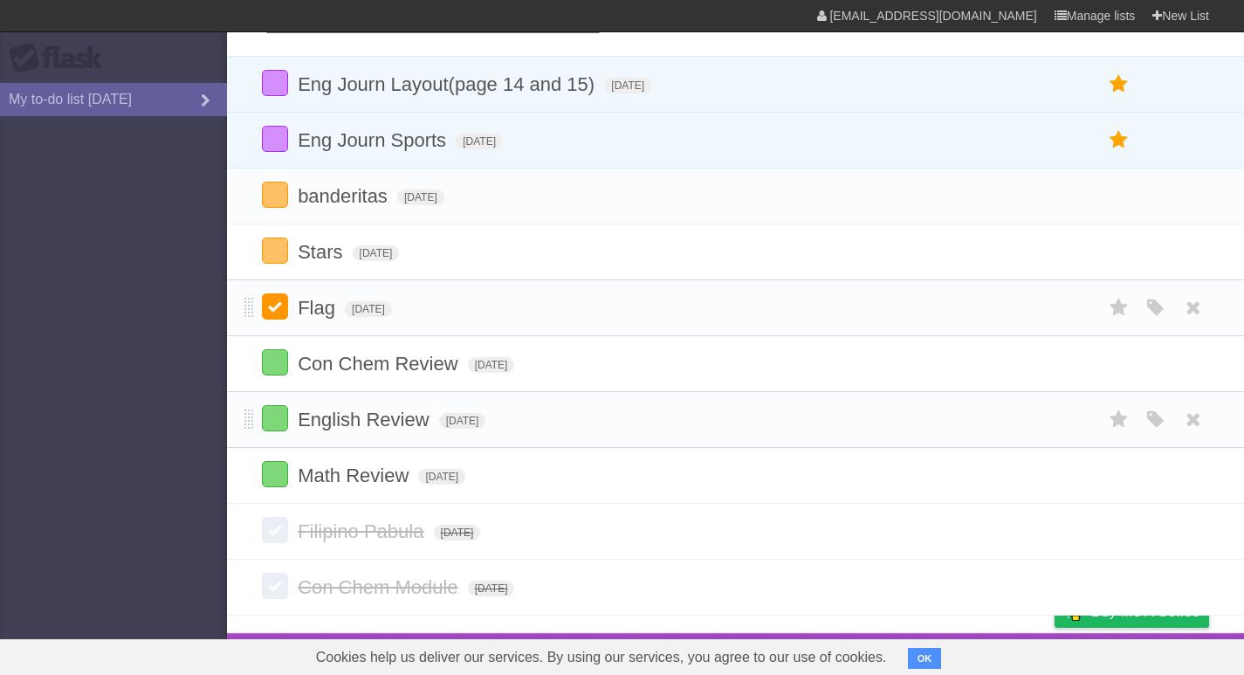
click at [273, 307] on label at bounding box center [275, 306] width 26 height 26
